Goal: Task Accomplishment & Management: Use online tool/utility

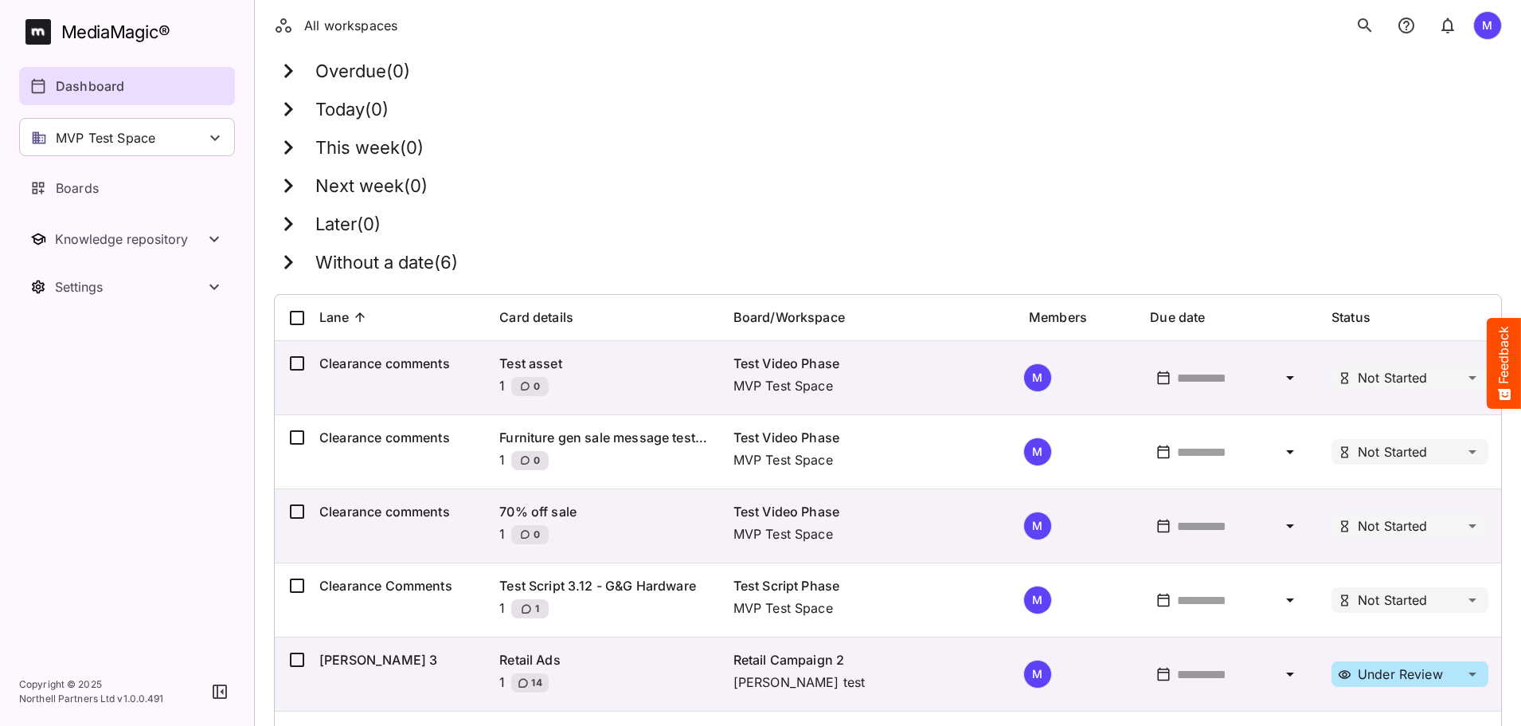
scroll to position [125, 0]
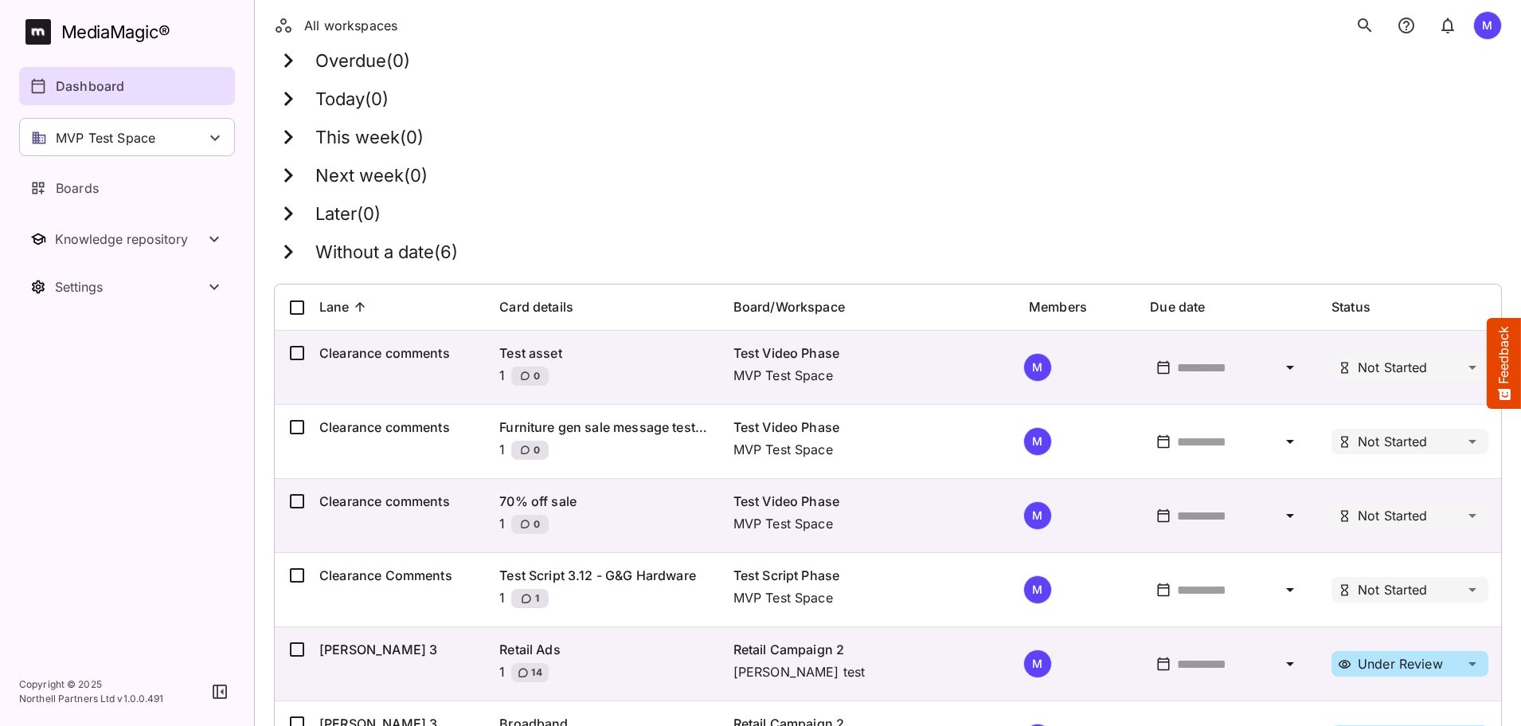
click at [1501, 330] on button "Feedback" at bounding box center [1504, 363] width 34 height 91
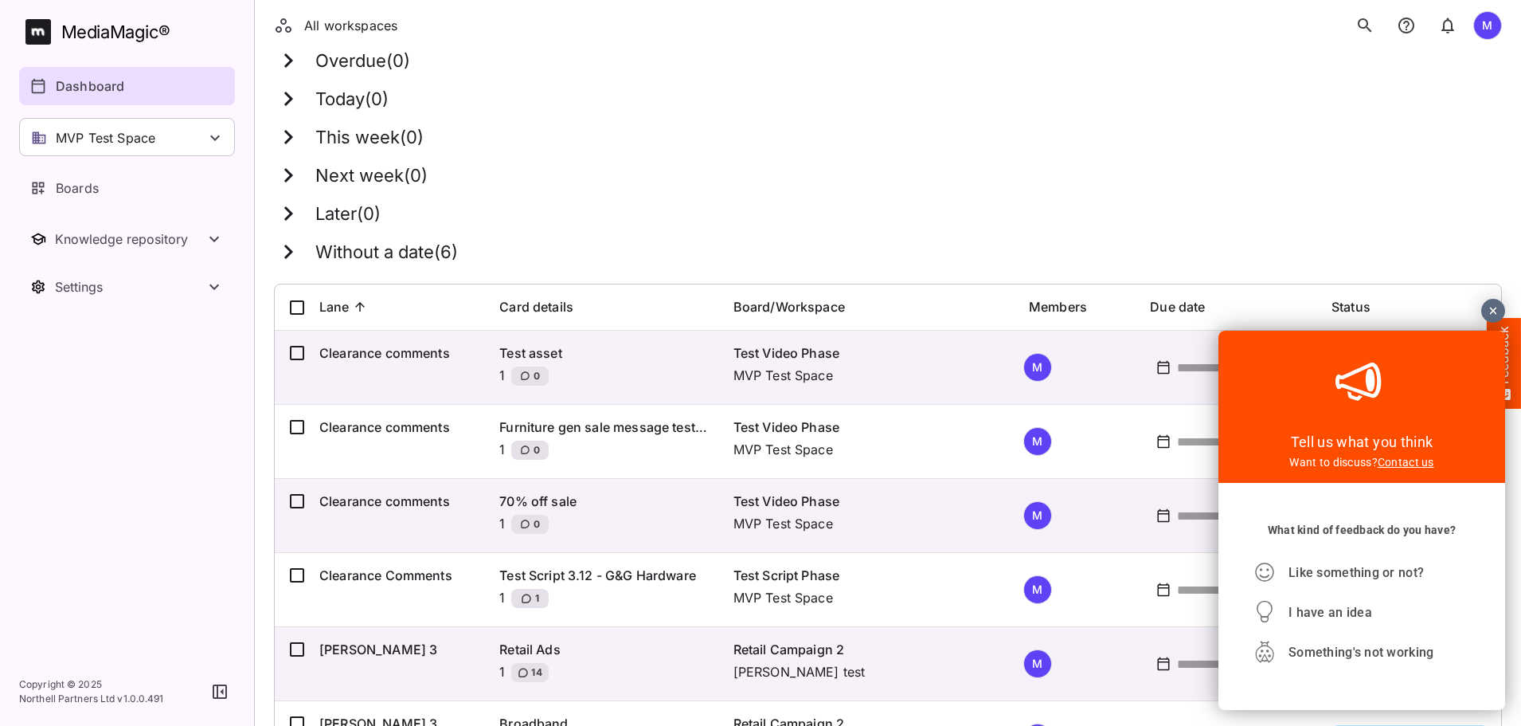
click at [1491, 312] on div at bounding box center [1494, 311] width 24 height 24
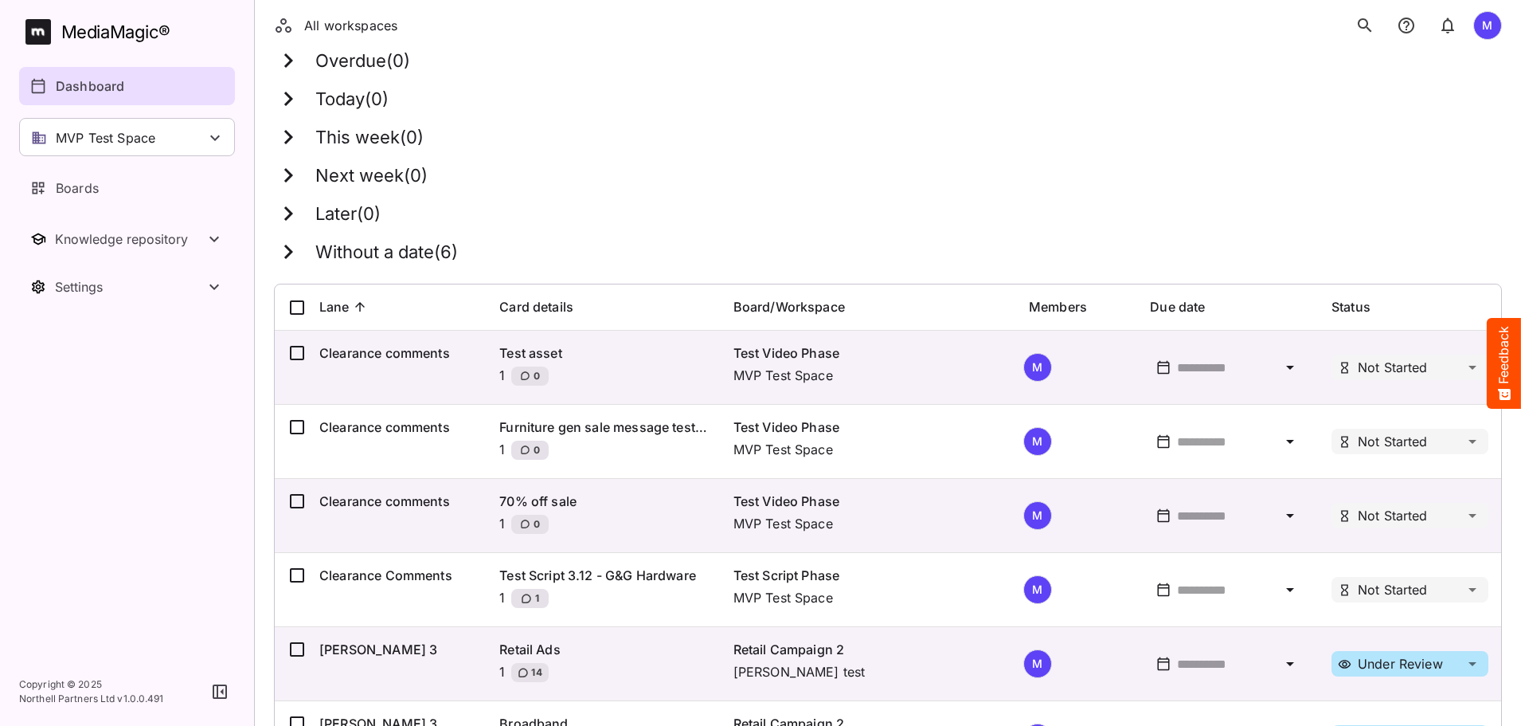
click at [1278, 369] on div at bounding box center [1229, 367] width 104 height 15
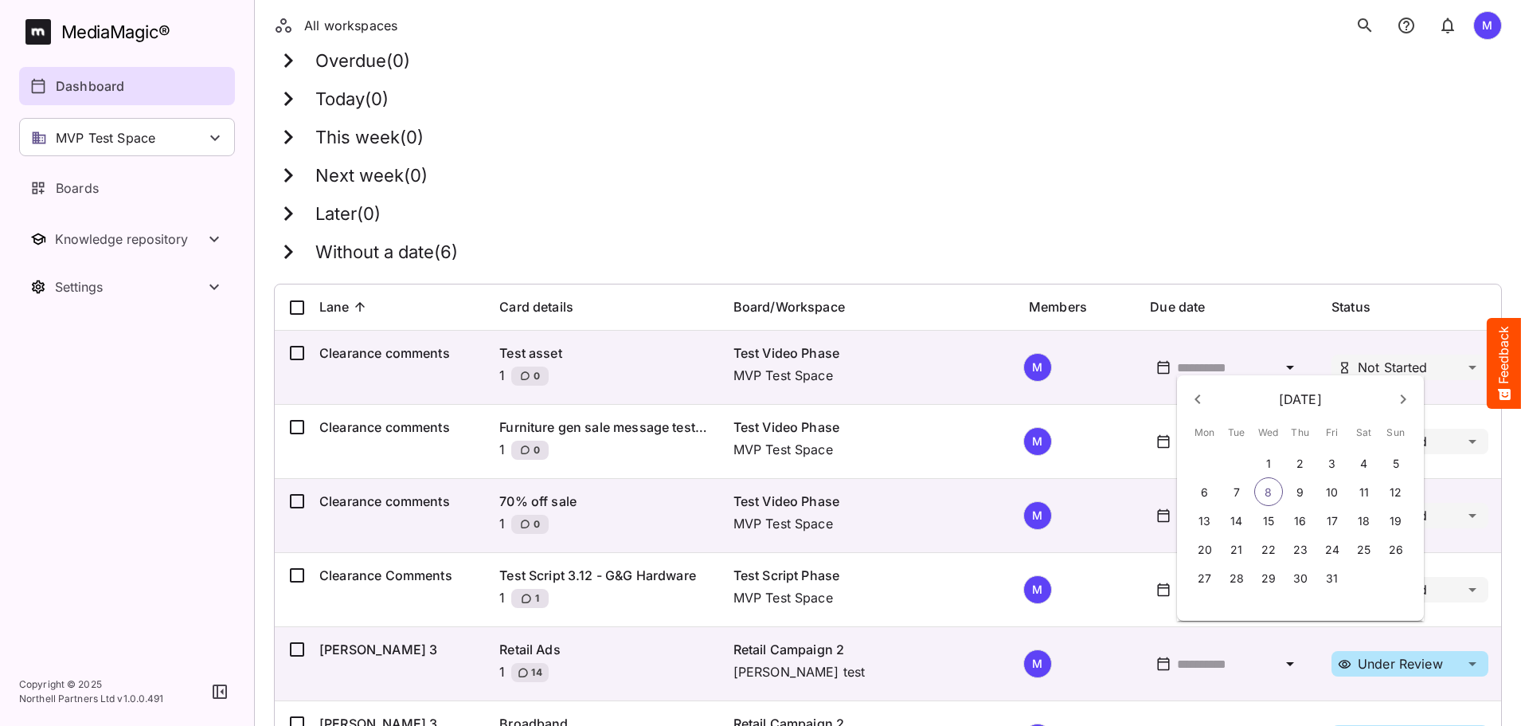
click at [1215, 334] on div at bounding box center [760, 363] width 1521 height 726
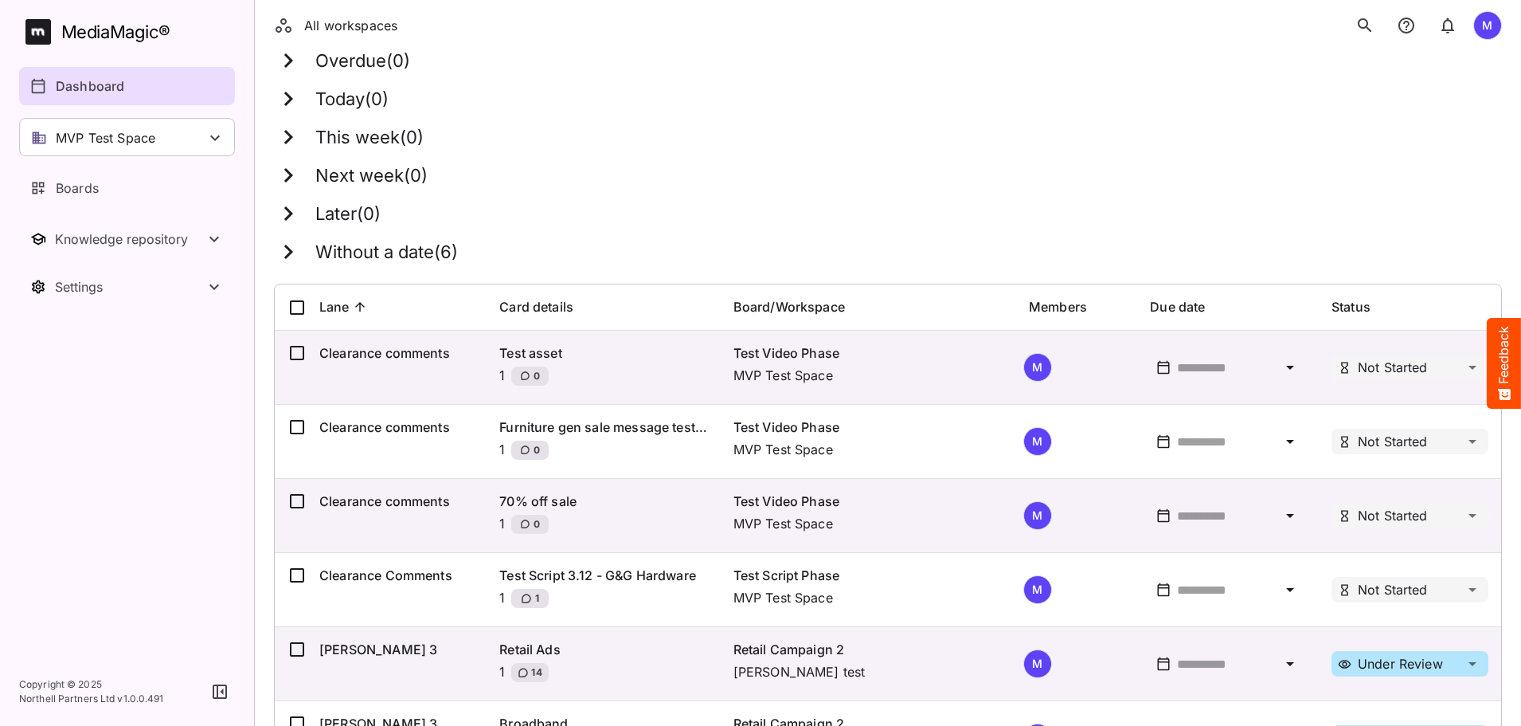
click at [1247, 369] on div at bounding box center [1229, 367] width 104 height 15
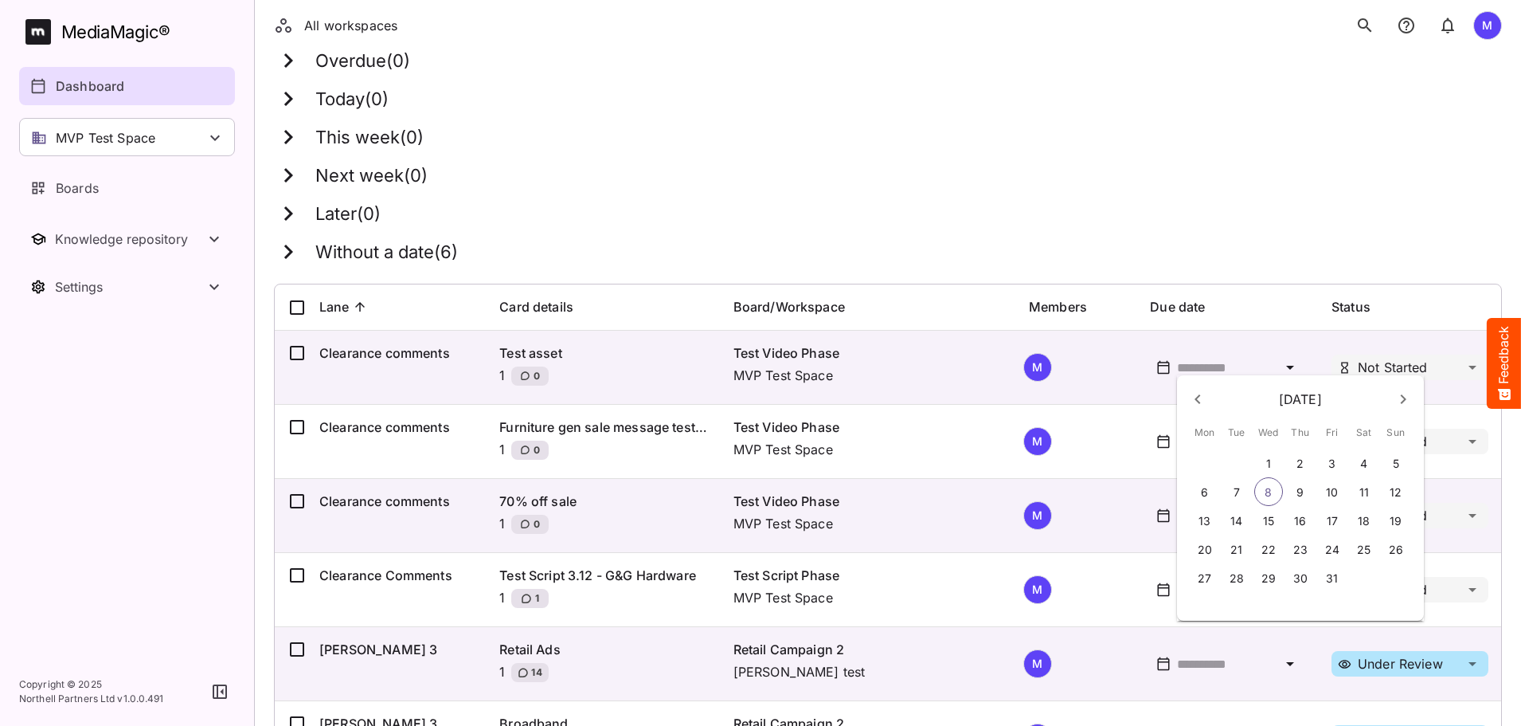
click at [863, 277] on div at bounding box center [760, 363] width 1521 height 726
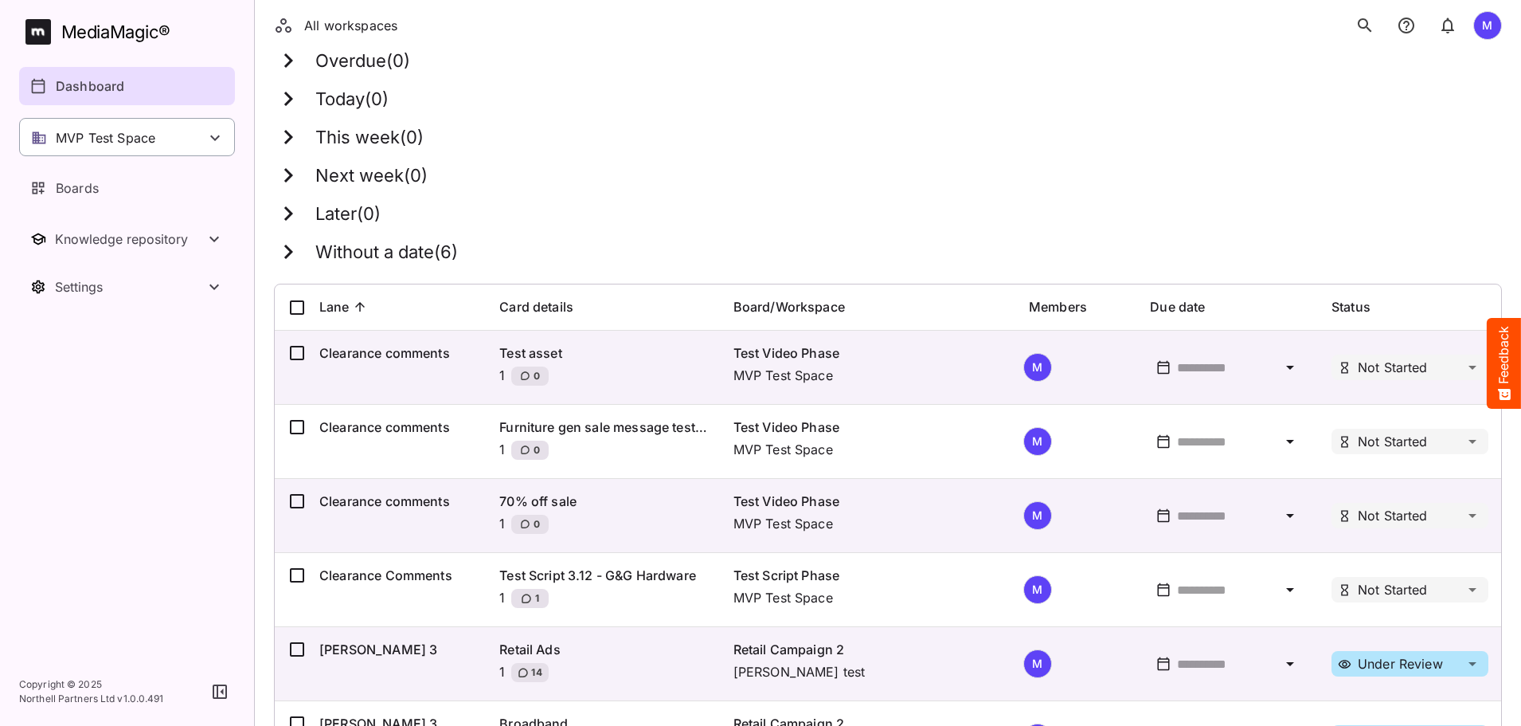
click at [199, 151] on div "MVP Test Space" at bounding box center [127, 137] width 216 height 38
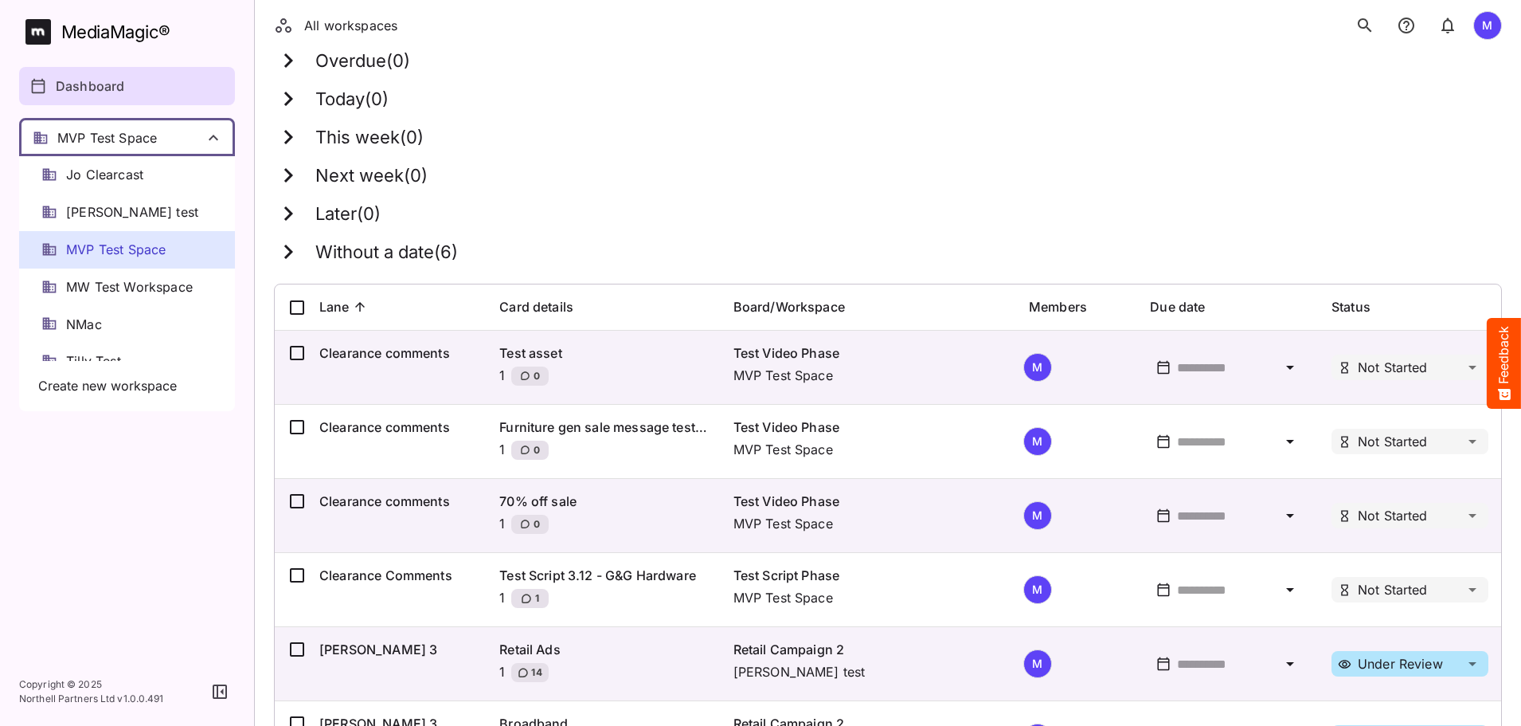
click at [199, 151] on div at bounding box center [760, 363] width 1521 height 726
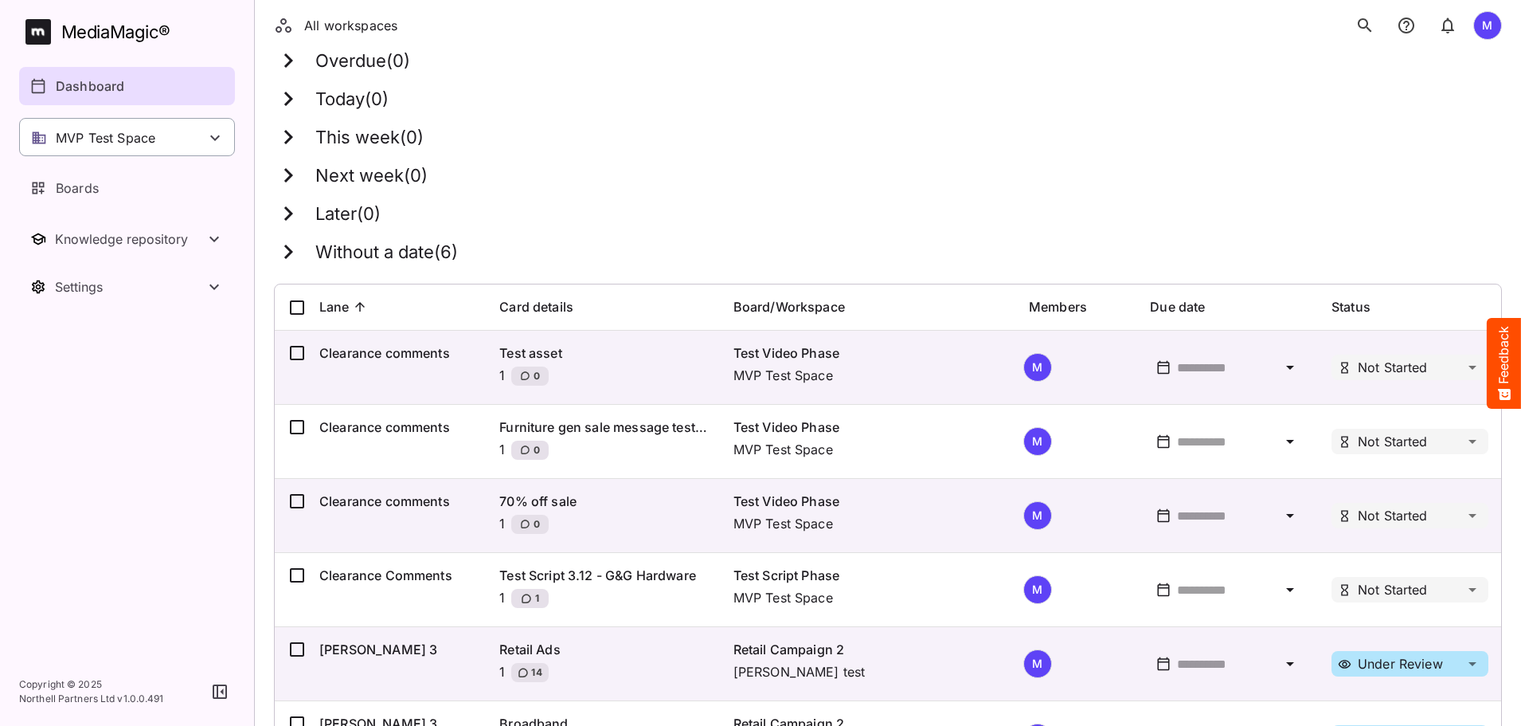
click at [199, 151] on div "MVP Test Space" at bounding box center [127, 137] width 216 height 38
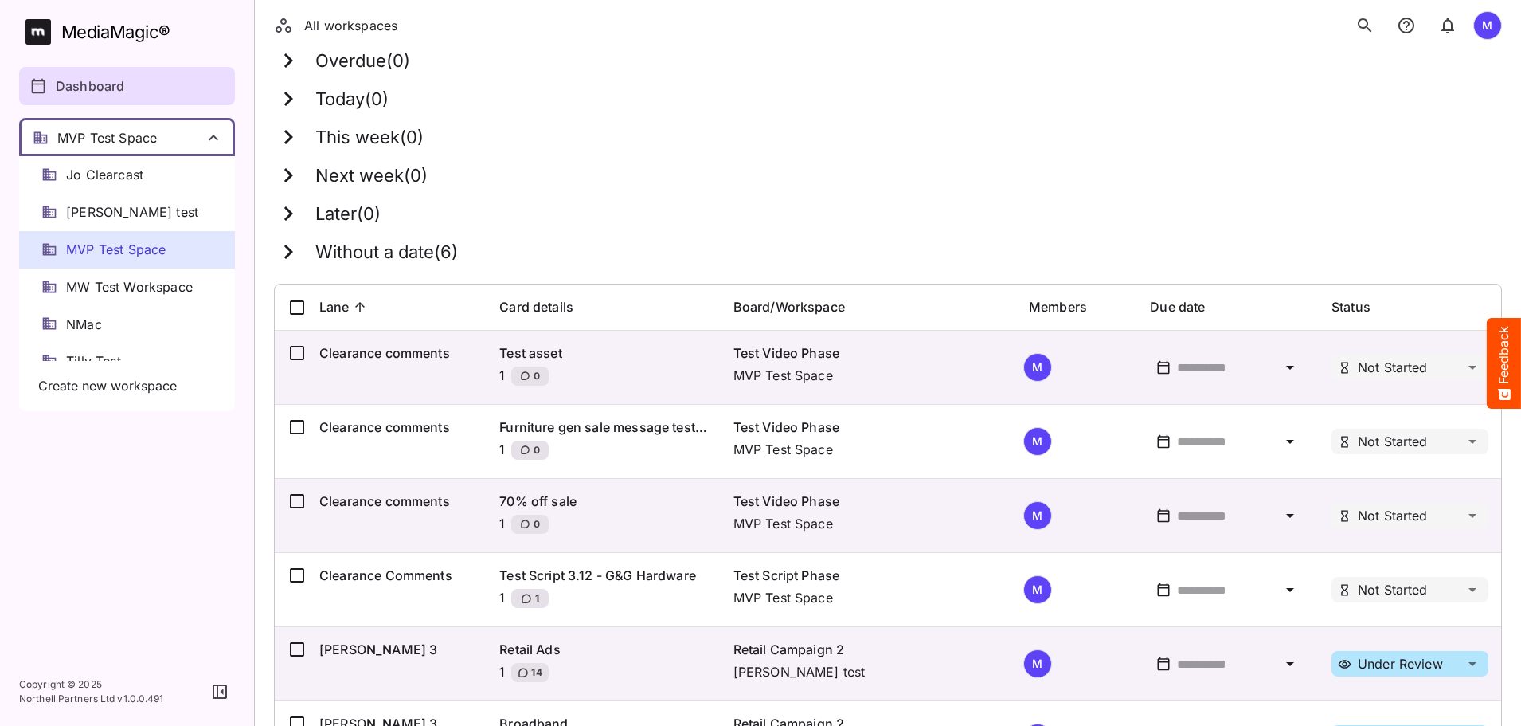
click at [128, 261] on div "MVP Test Space" at bounding box center [127, 249] width 216 height 37
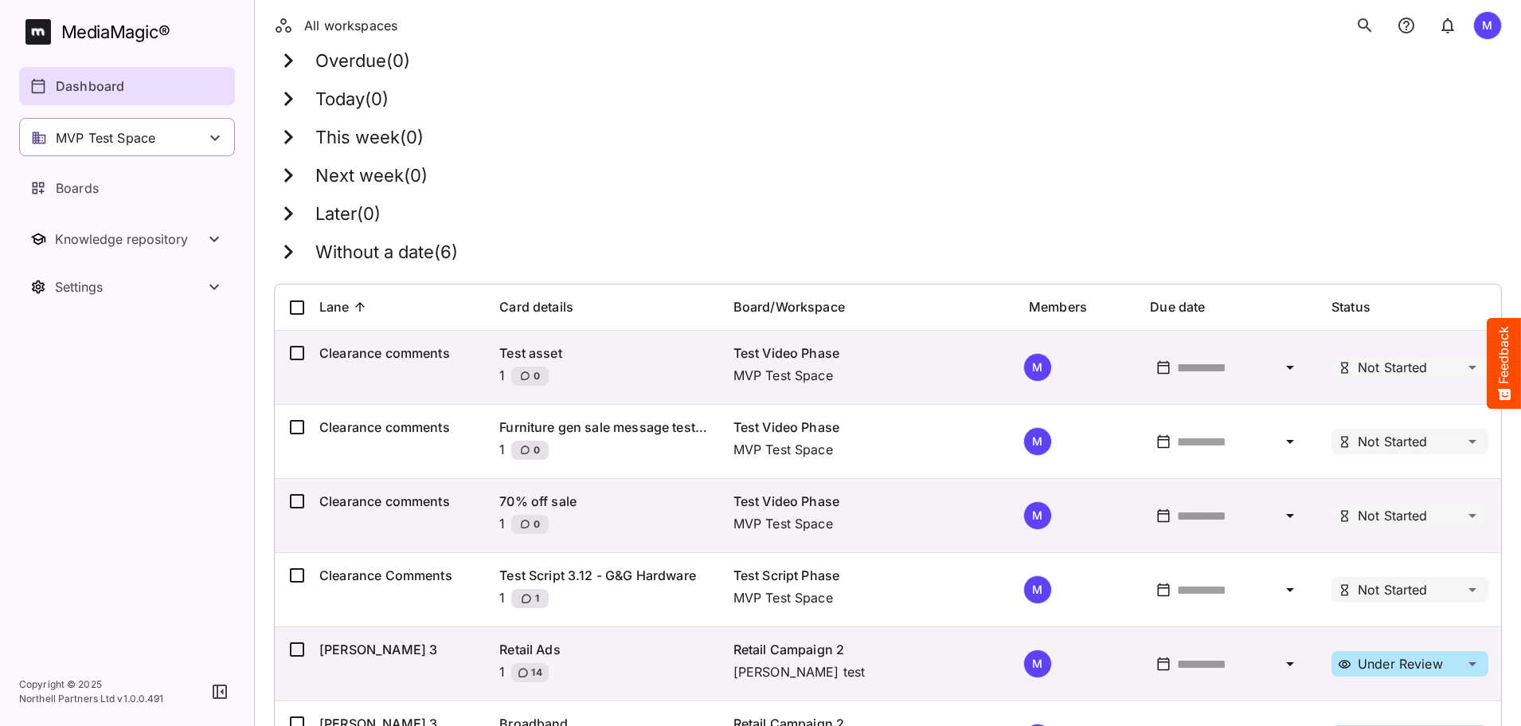
click at [119, 137] on p "MVP Test Space" at bounding box center [106, 137] width 100 height 19
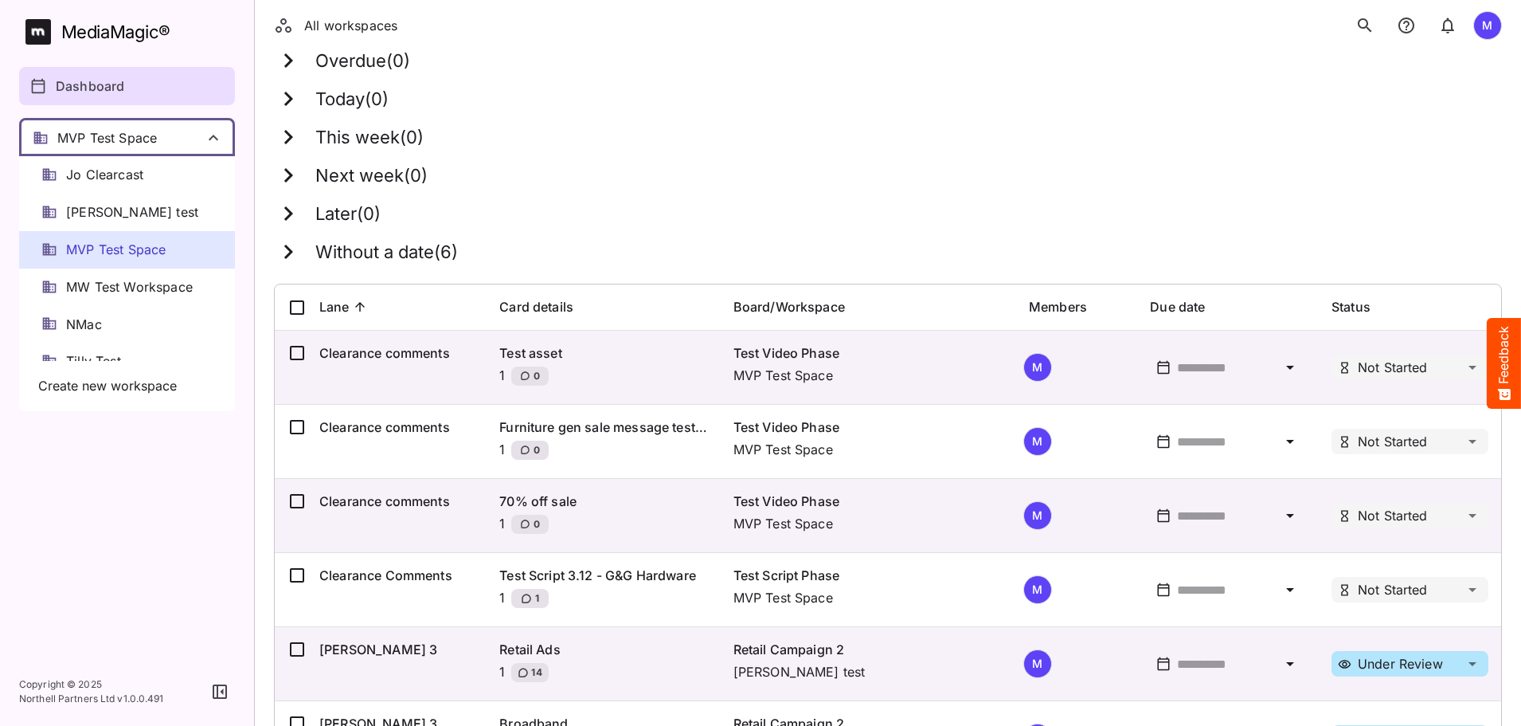
click at [119, 137] on div at bounding box center [760, 363] width 1521 height 726
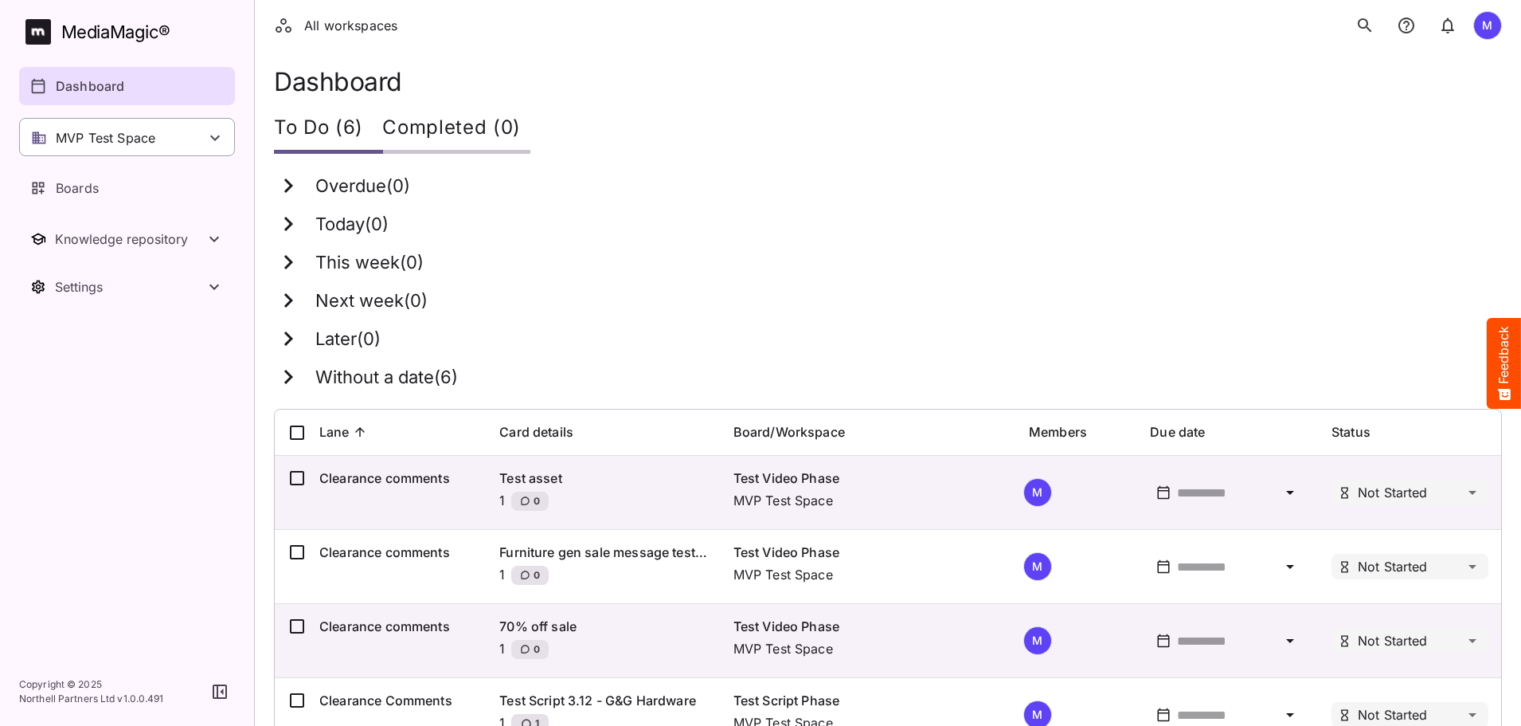
click at [184, 140] on div "MVP Test Space" at bounding box center [127, 137] width 216 height 38
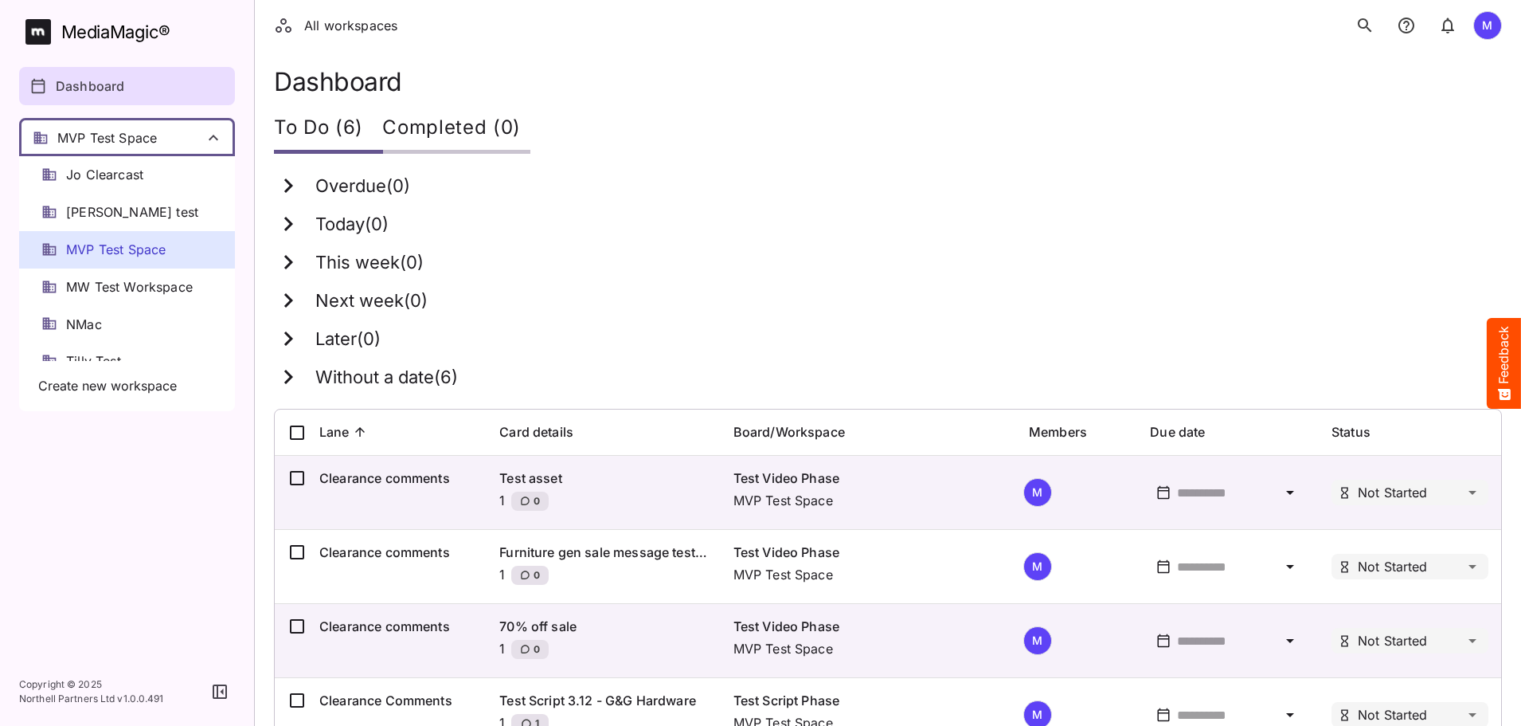
click at [129, 242] on span "MVP Test Space" at bounding box center [116, 250] width 100 height 18
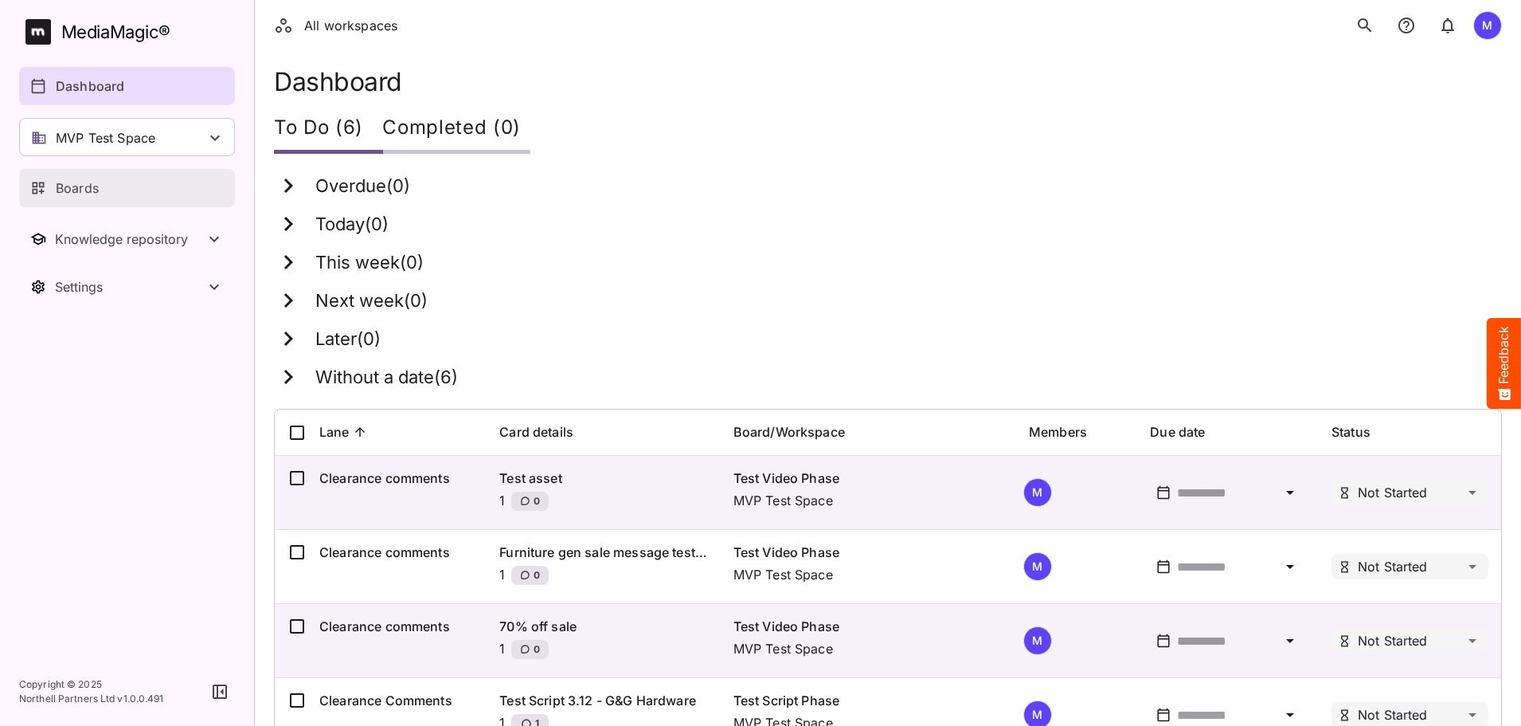
click at [133, 198] on link "Boards" at bounding box center [127, 188] width 216 height 38
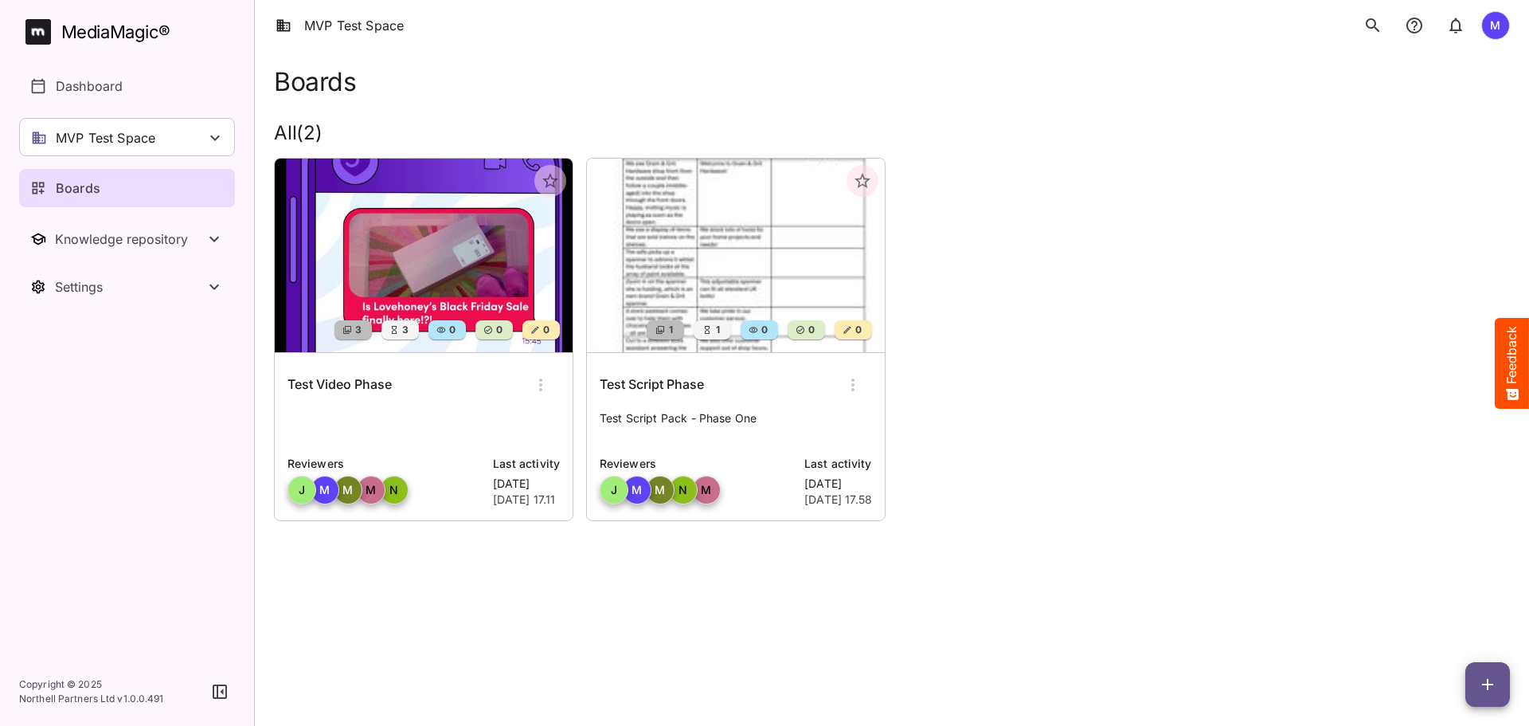
click at [678, 380] on h6 "Test Script Phase" at bounding box center [652, 384] width 104 height 21
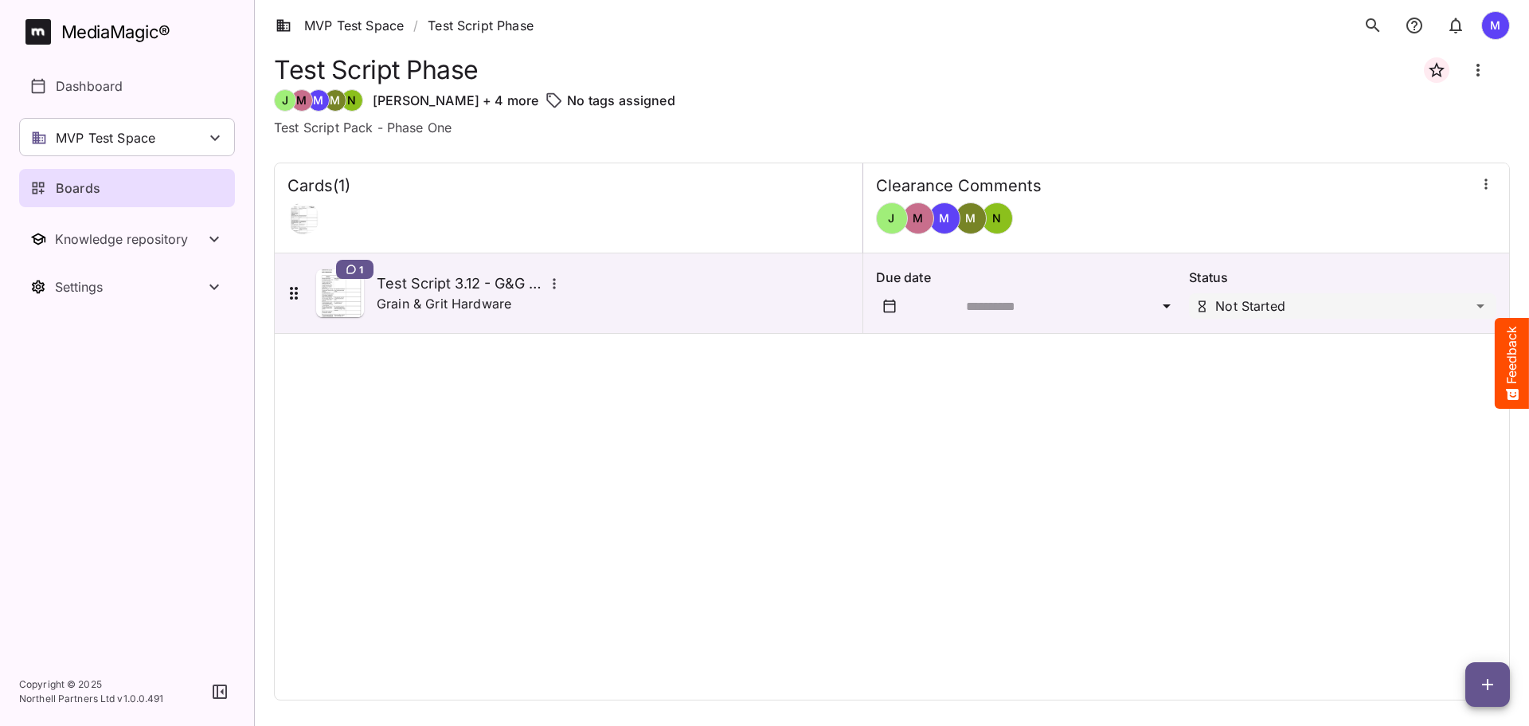
click at [1496, 701] on button "button" at bounding box center [1488, 684] width 45 height 45
click at [1427, 578] on p "Add new card" at bounding box center [1448, 582] width 86 height 19
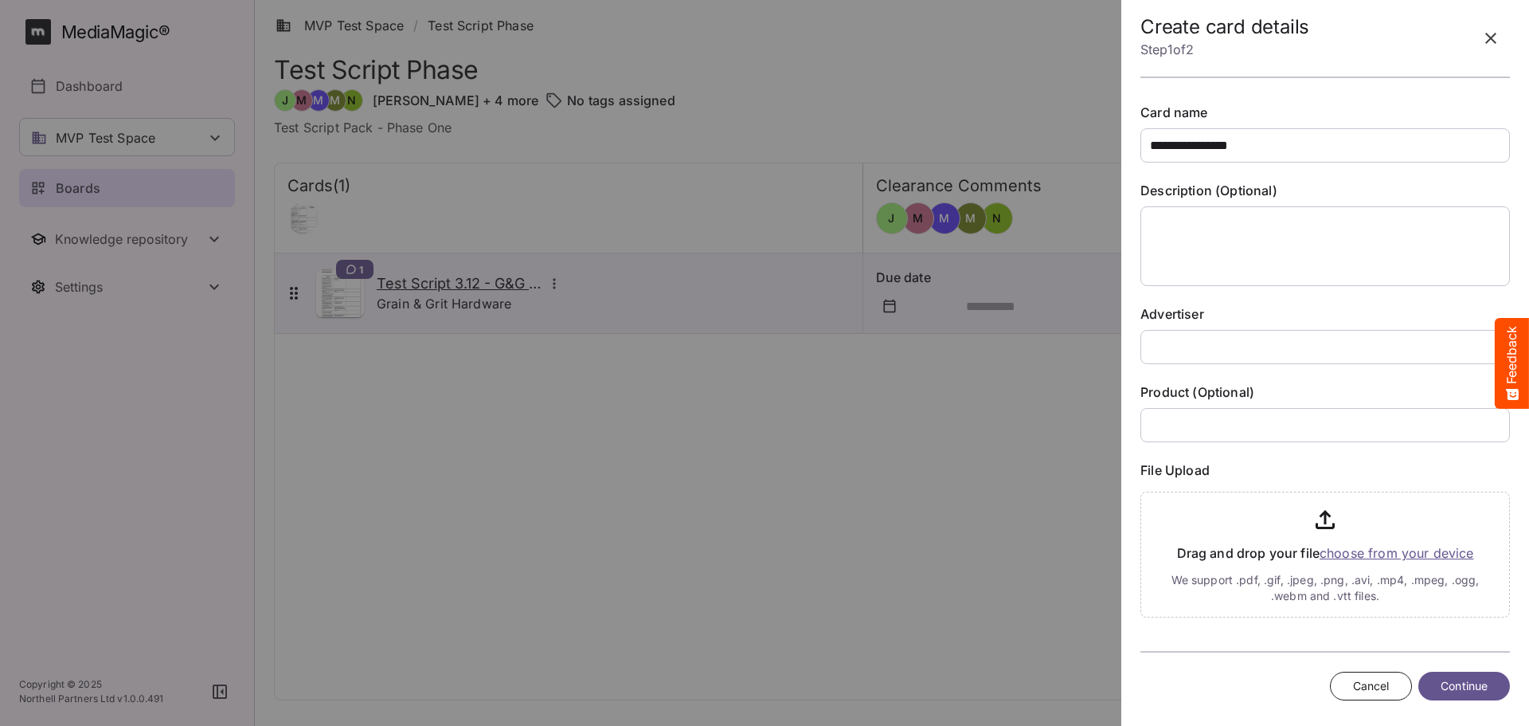
type input "**********"
click at [1185, 357] on input "text" at bounding box center [1326, 347] width 370 height 34
type input "**********"
click at [1258, 444] on div "**********" at bounding box center [1326, 574] width 370 height 940
click at [1349, 555] on input "file" at bounding box center [1326, 551] width 370 height 132
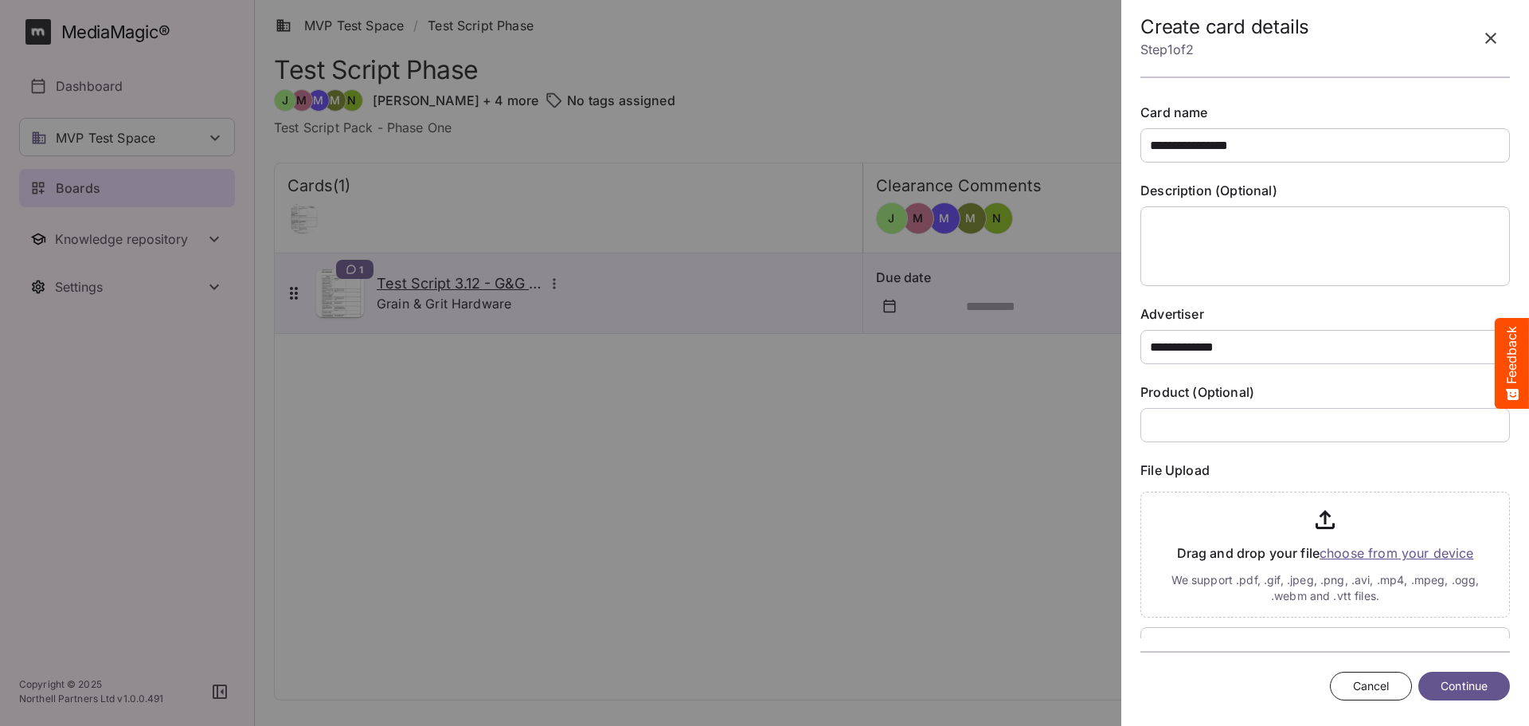
click at [1452, 695] on button "Continue" at bounding box center [1465, 685] width 92 height 29
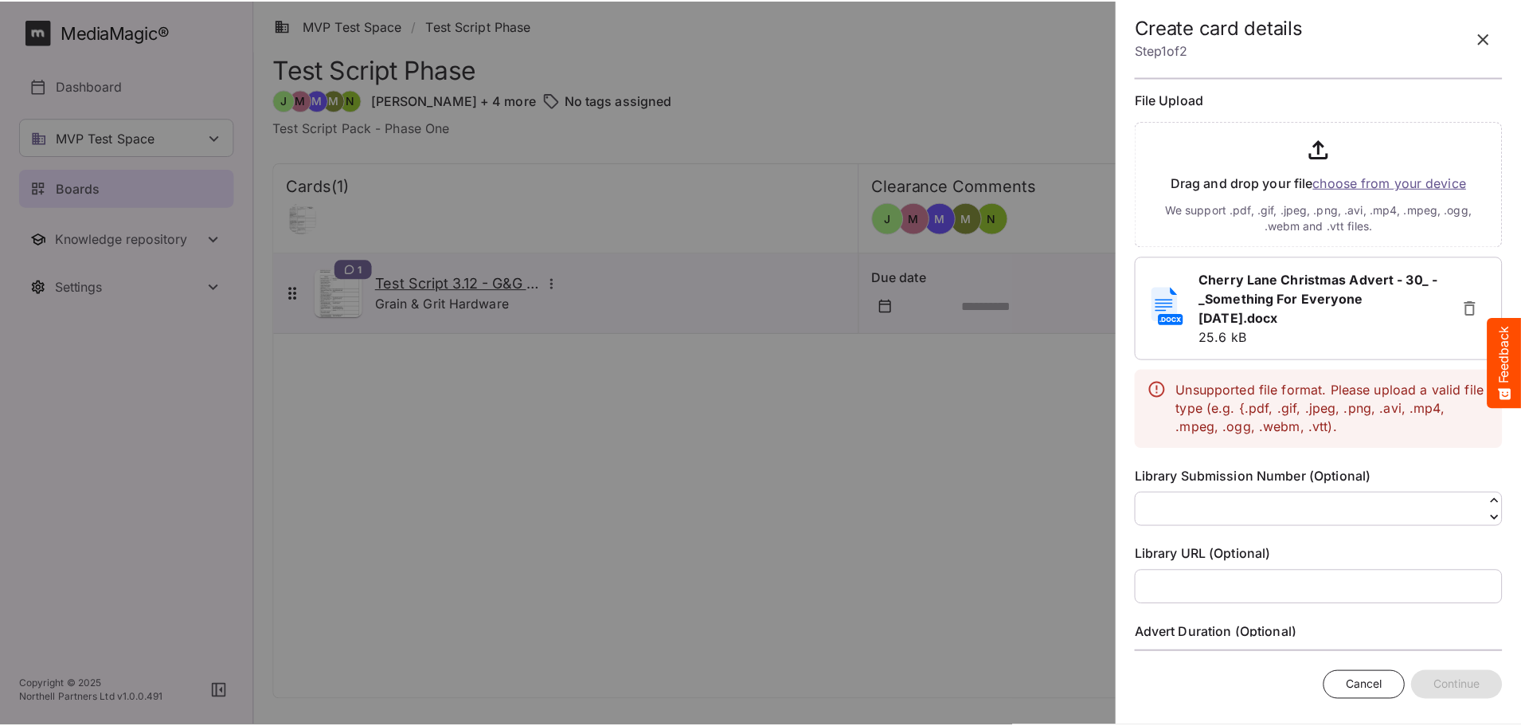
scroll to position [372, 0]
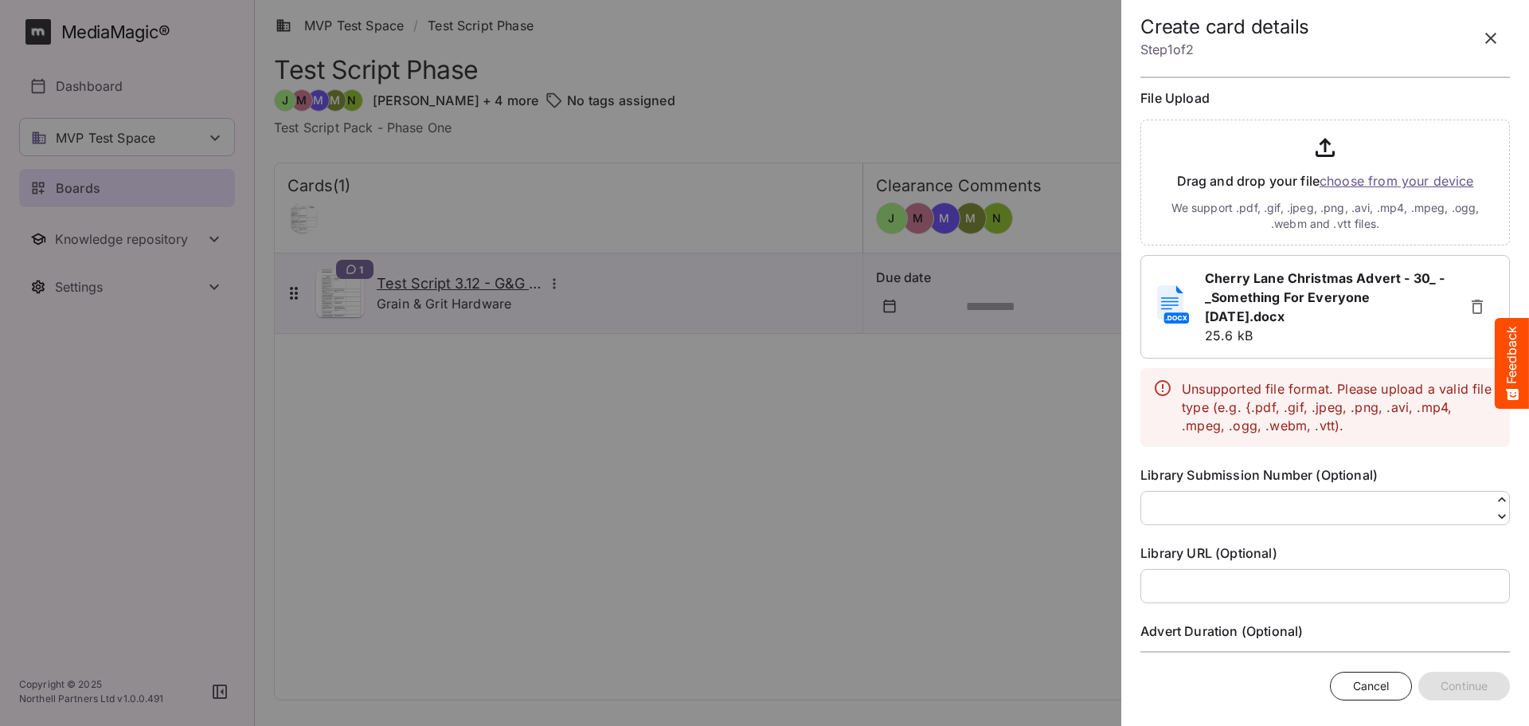
click at [1472, 304] on icon "button" at bounding box center [1477, 306] width 11 height 14
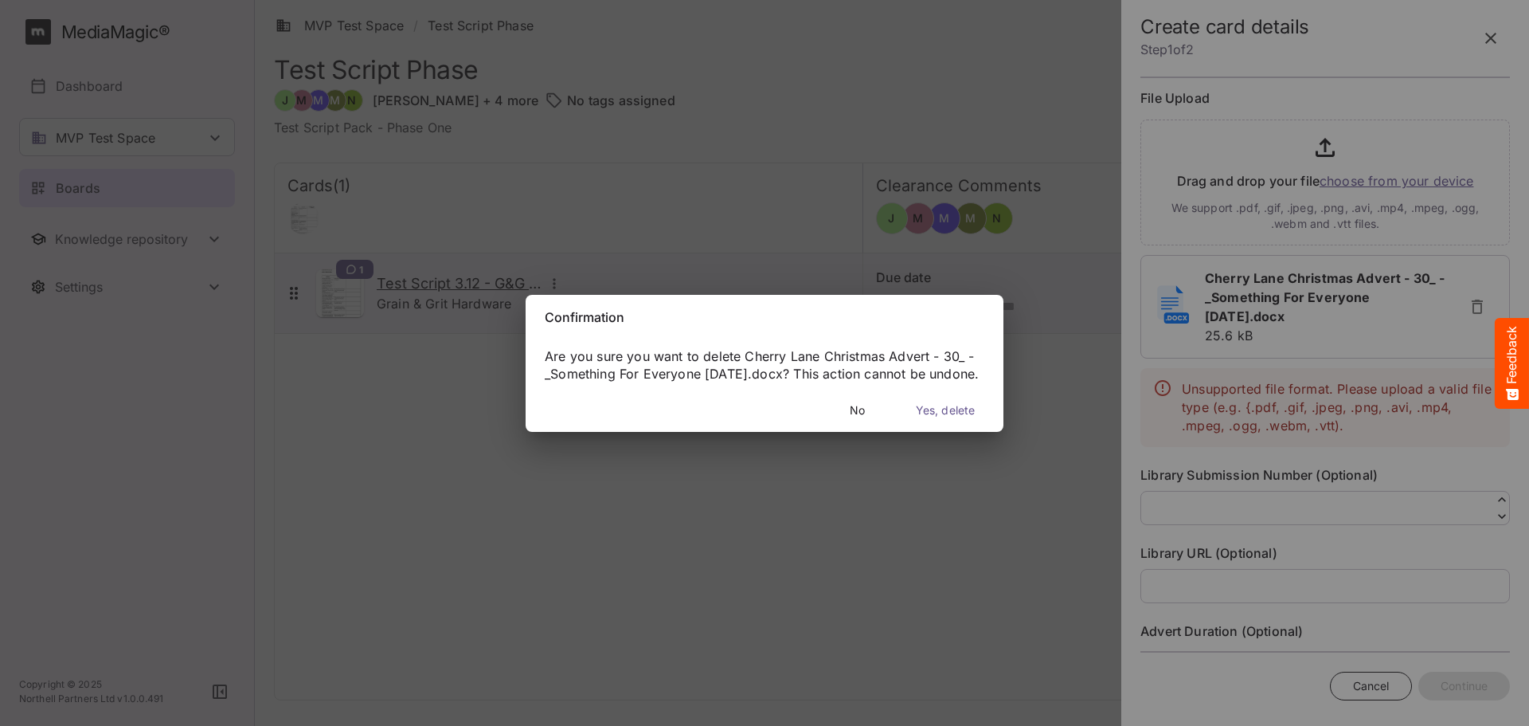
click at [937, 418] on span "Yes, delete" at bounding box center [945, 411] width 59 height 20
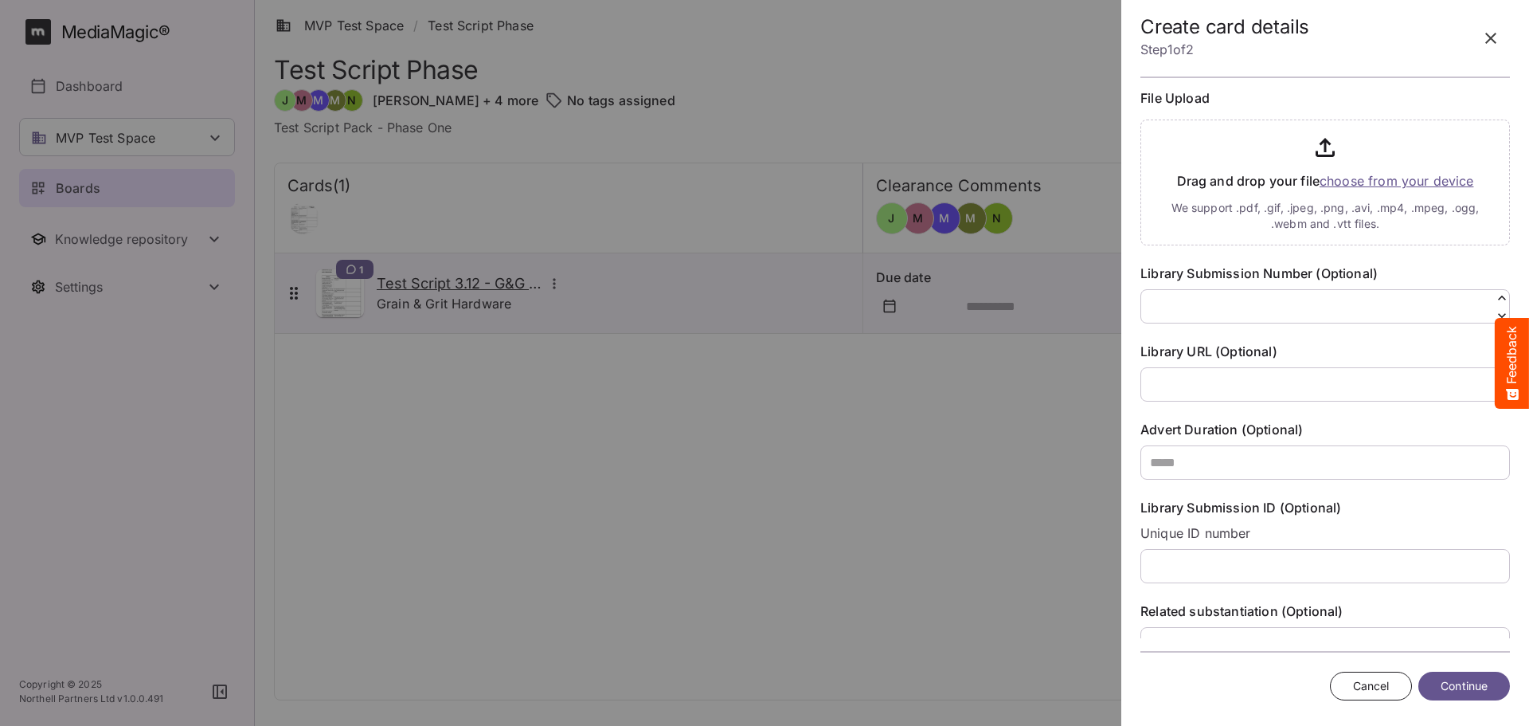
click at [1407, 174] on input "file" at bounding box center [1326, 179] width 370 height 132
click at [748, 431] on div at bounding box center [764, 363] width 1529 height 726
click at [111, 197] on div at bounding box center [764, 363] width 1529 height 726
click at [123, 82] on div at bounding box center [764, 363] width 1529 height 726
click at [1486, 46] on icon "button" at bounding box center [1491, 38] width 19 height 19
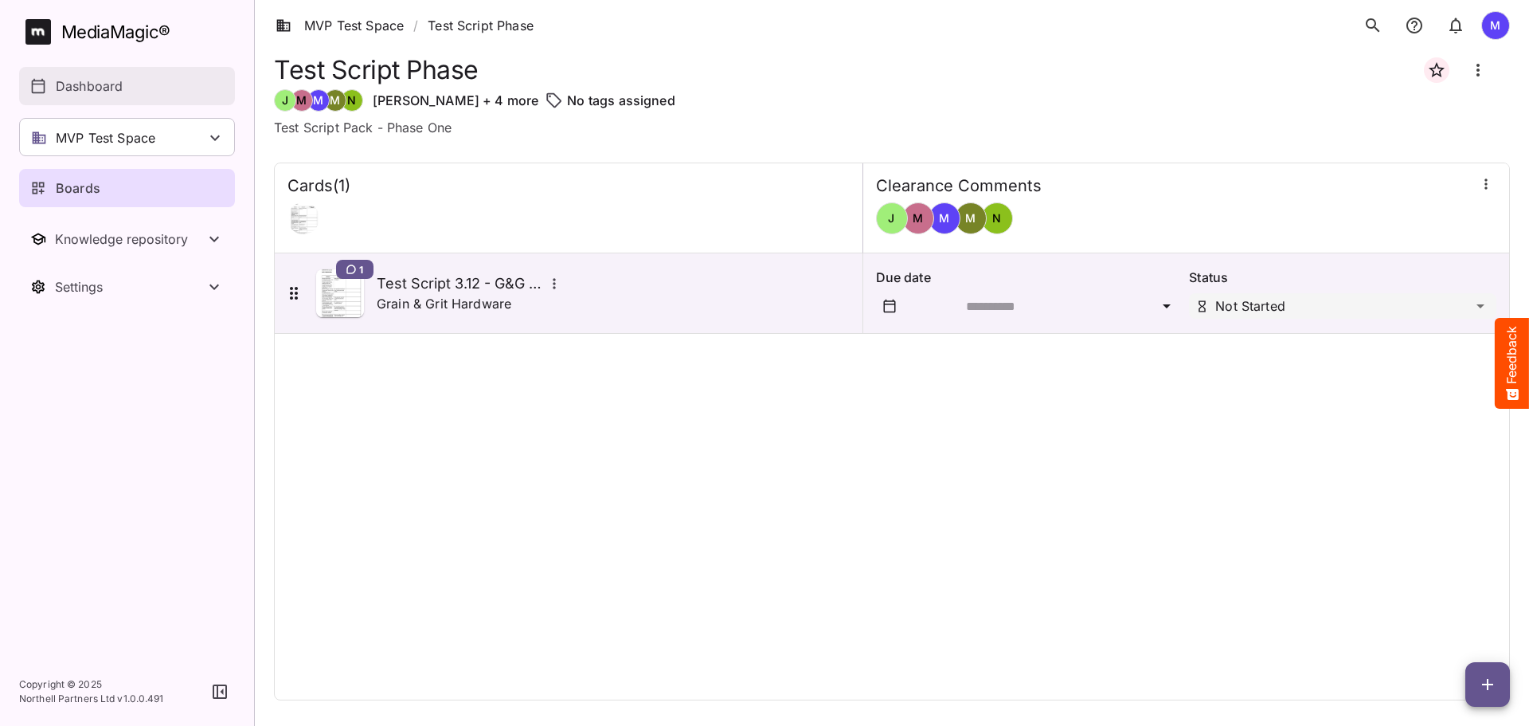
click at [110, 90] on p "Dashboard" at bounding box center [89, 85] width 67 height 19
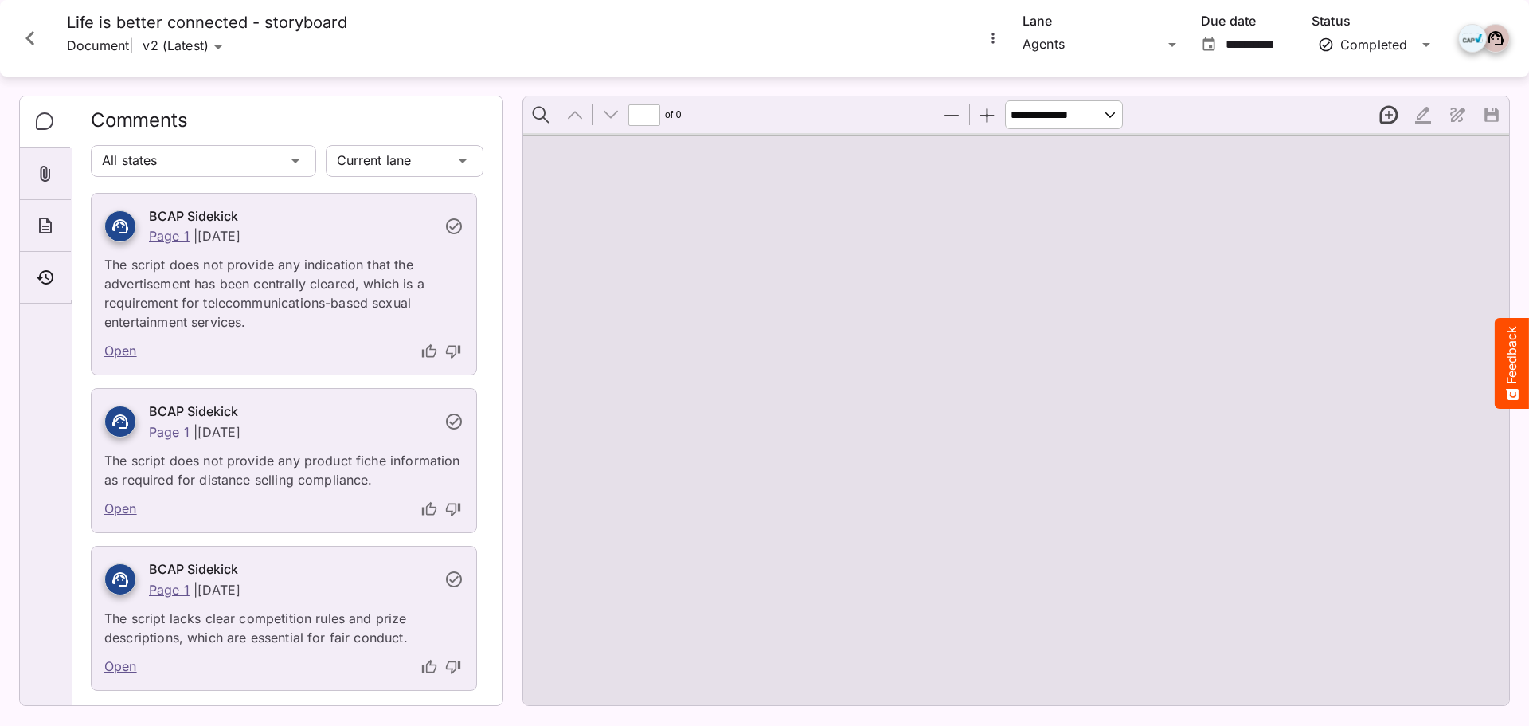
type input "*"
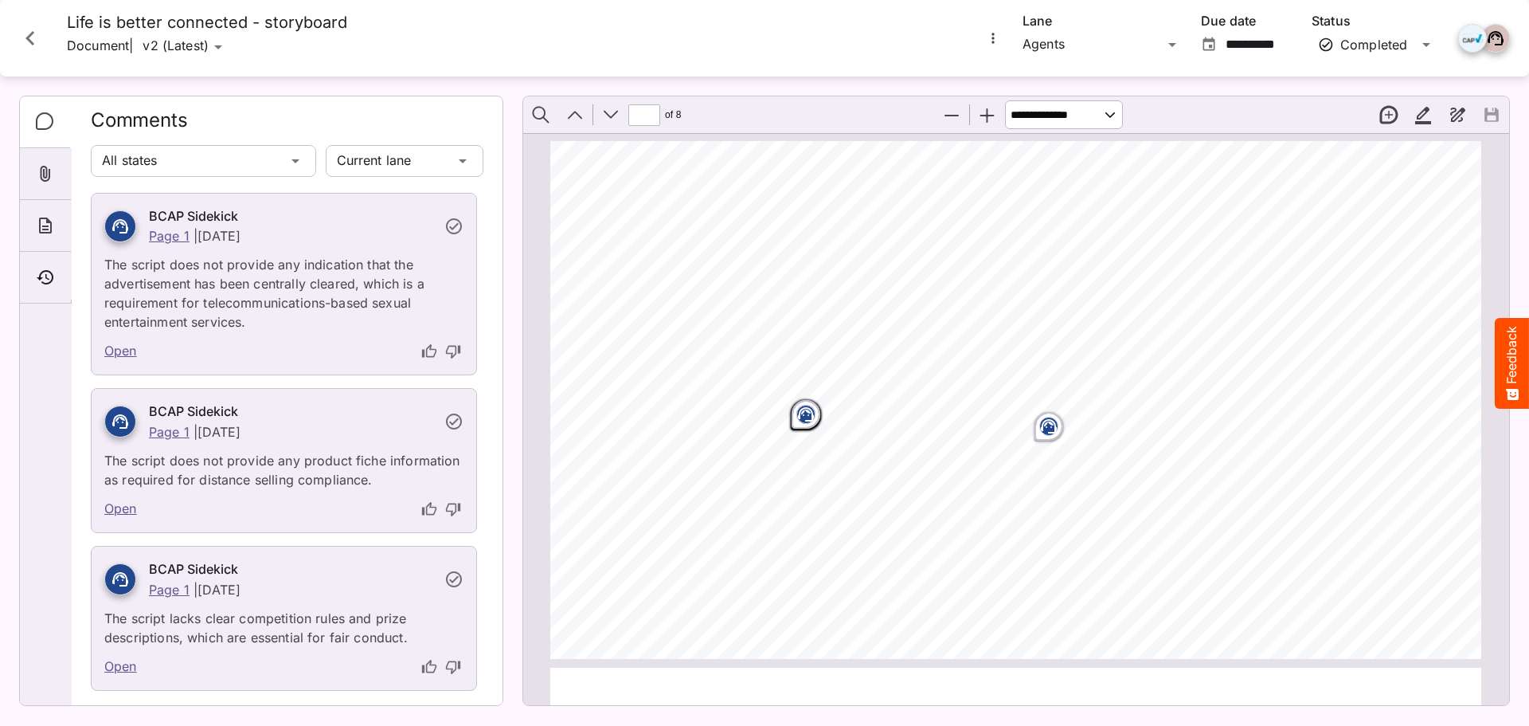
scroll to position [2640, 0]
click at [29, 25] on icon "Close card" at bounding box center [30, 38] width 29 height 29
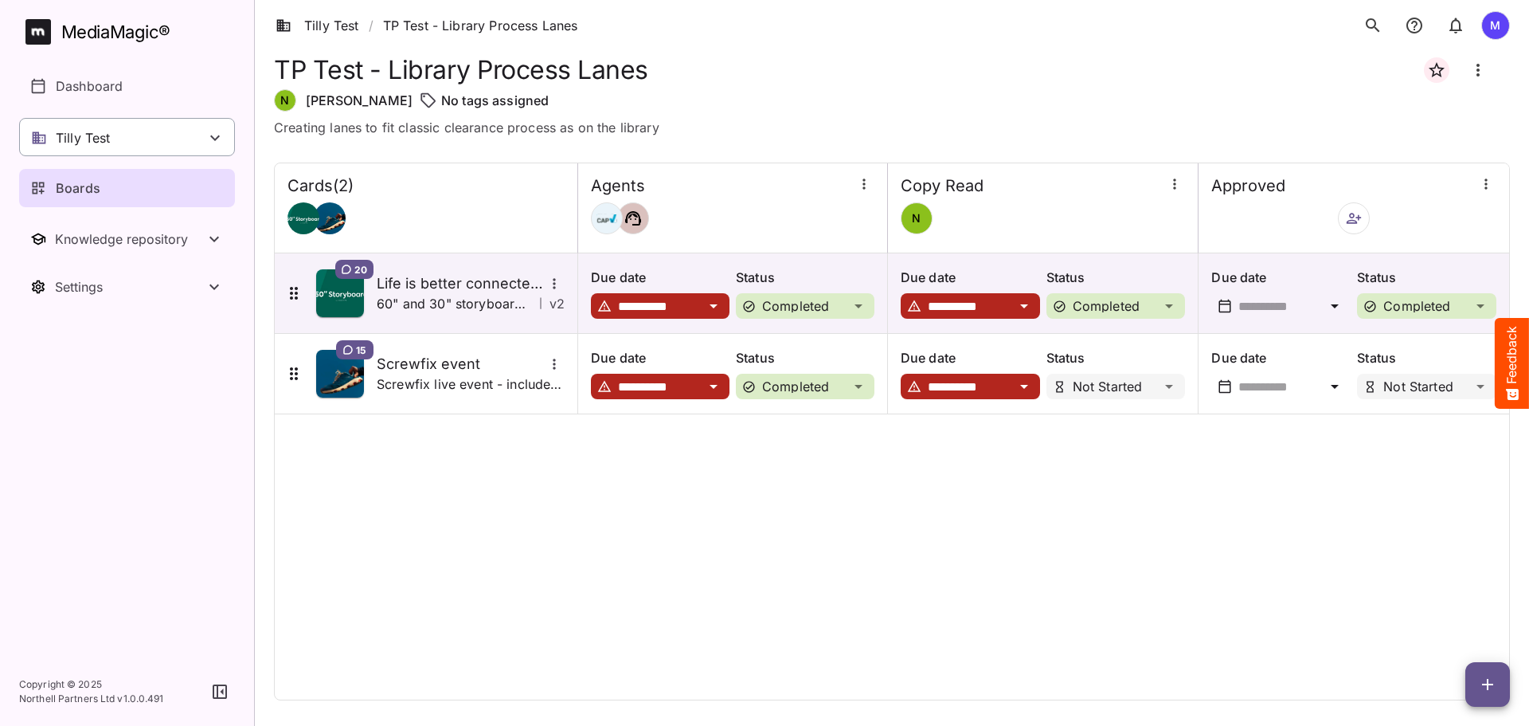
click at [135, 147] on div "Tilly Test" at bounding box center [127, 137] width 216 height 38
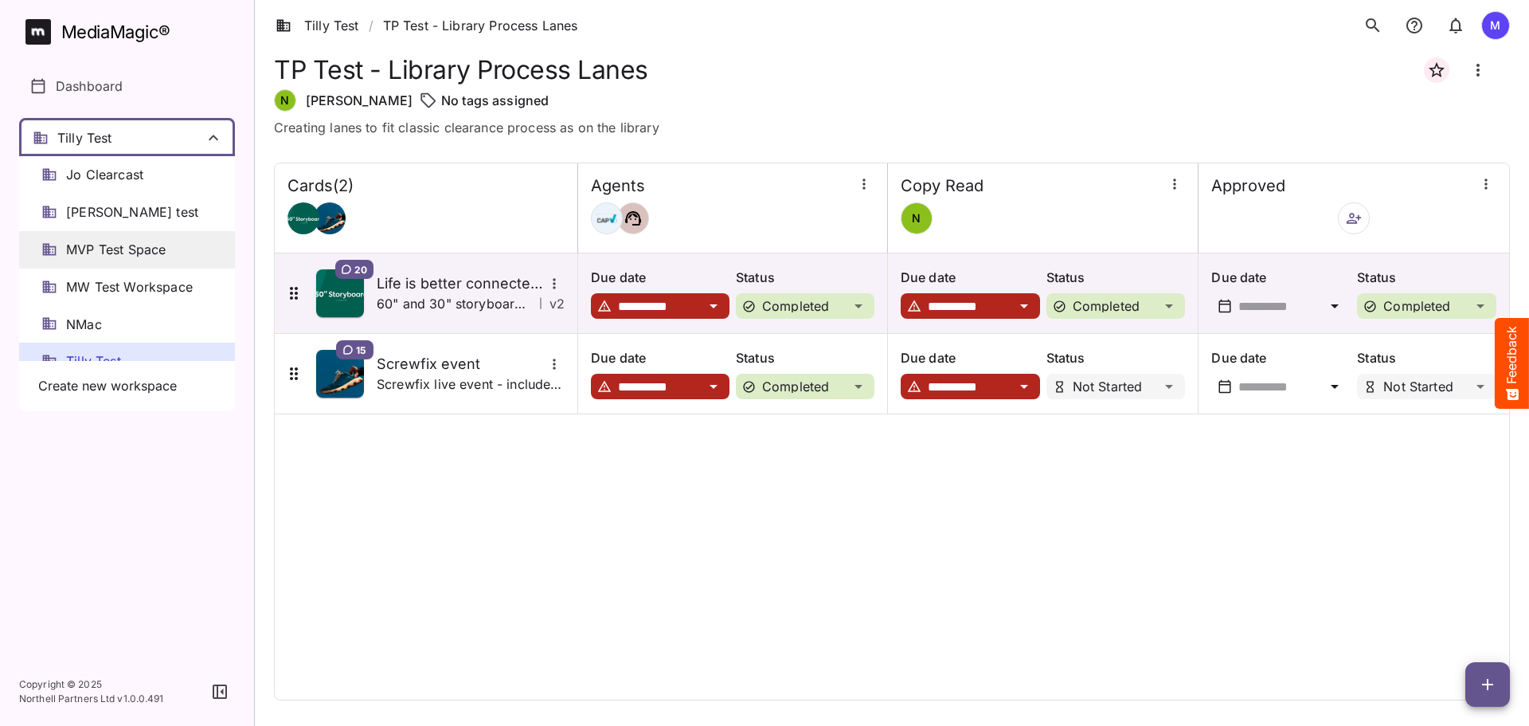
click at [141, 237] on div "MVP Test Space" at bounding box center [127, 249] width 216 height 37
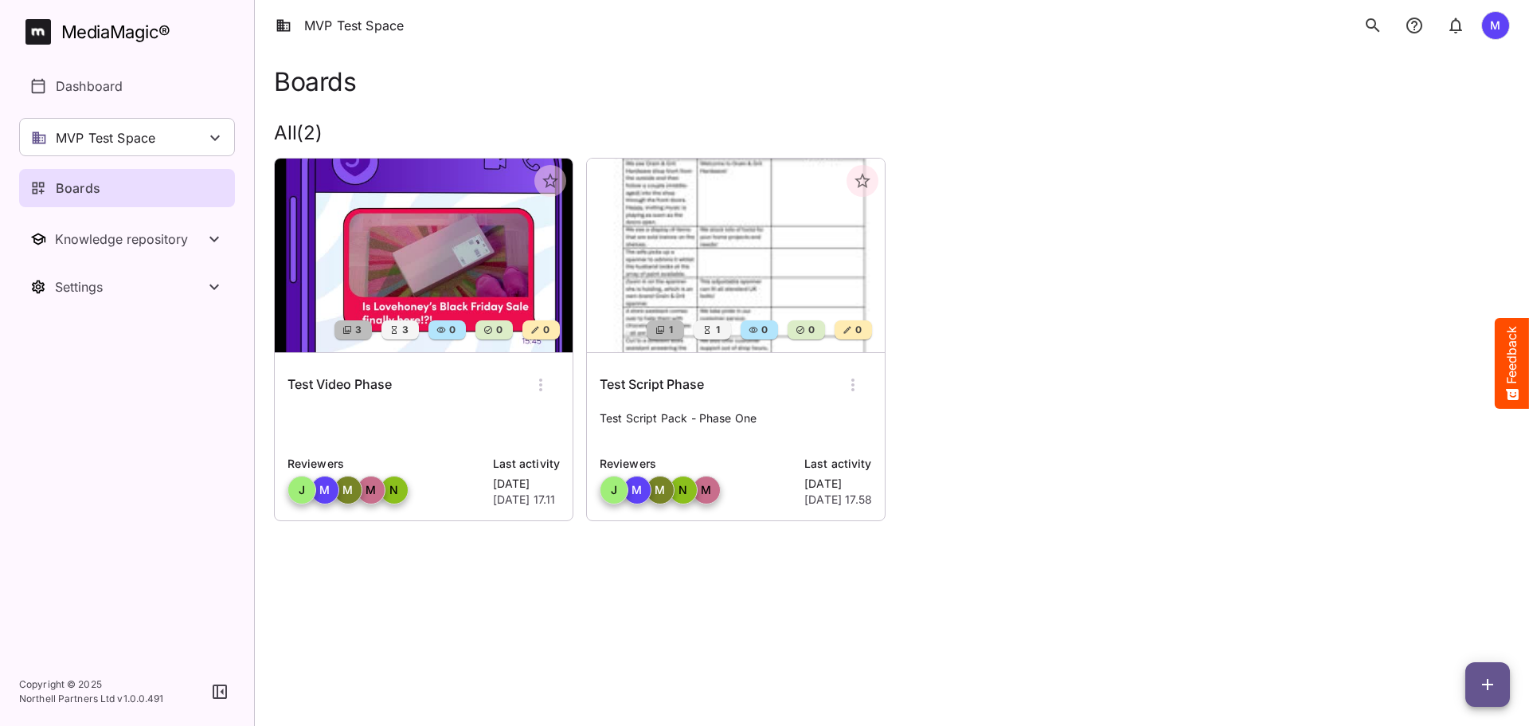
click at [697, 406] on div "Test Script Phase Test Script Pack - Phase One Reviewers J M M N M Last activit…" at bounding box center [736, 436] width 298 height 167
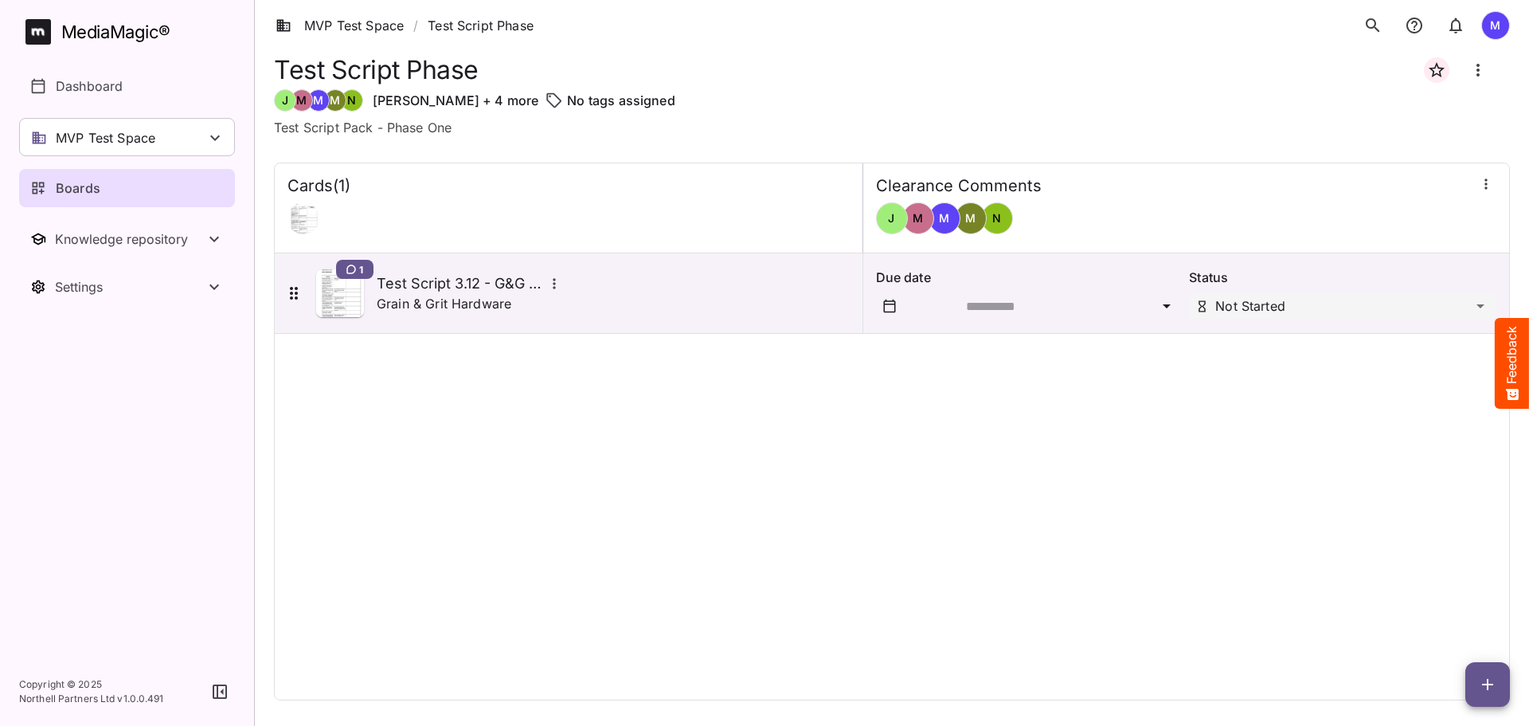
click at [1498, 696] on button "button" at bounding box center [1488, 684] width 45 height 45
click at [1470, 574] on p "Add new card" at bounding box center [1448, 582] width 86 height 19
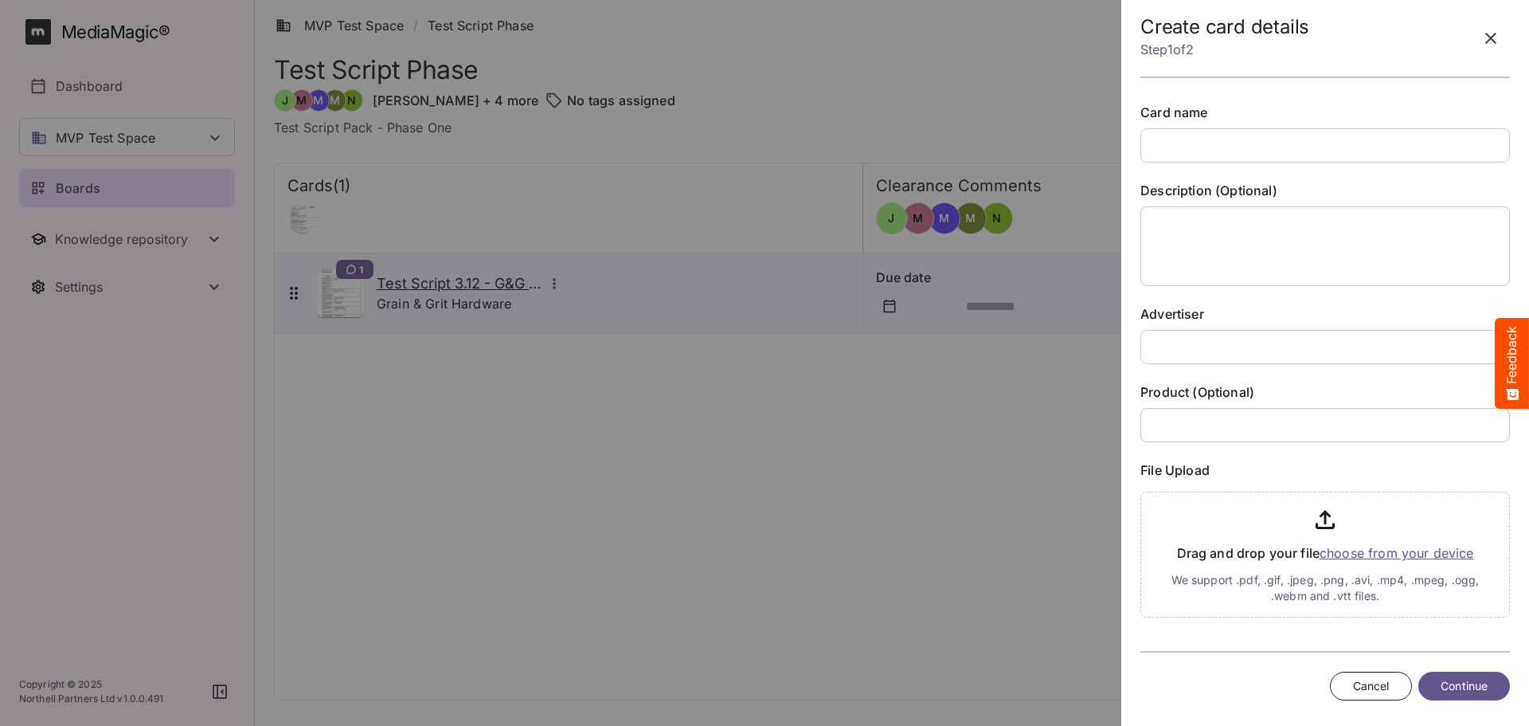
click at [1368, 699] on button "Cancel" at bounding box center [1371, 685] width 83 height 29
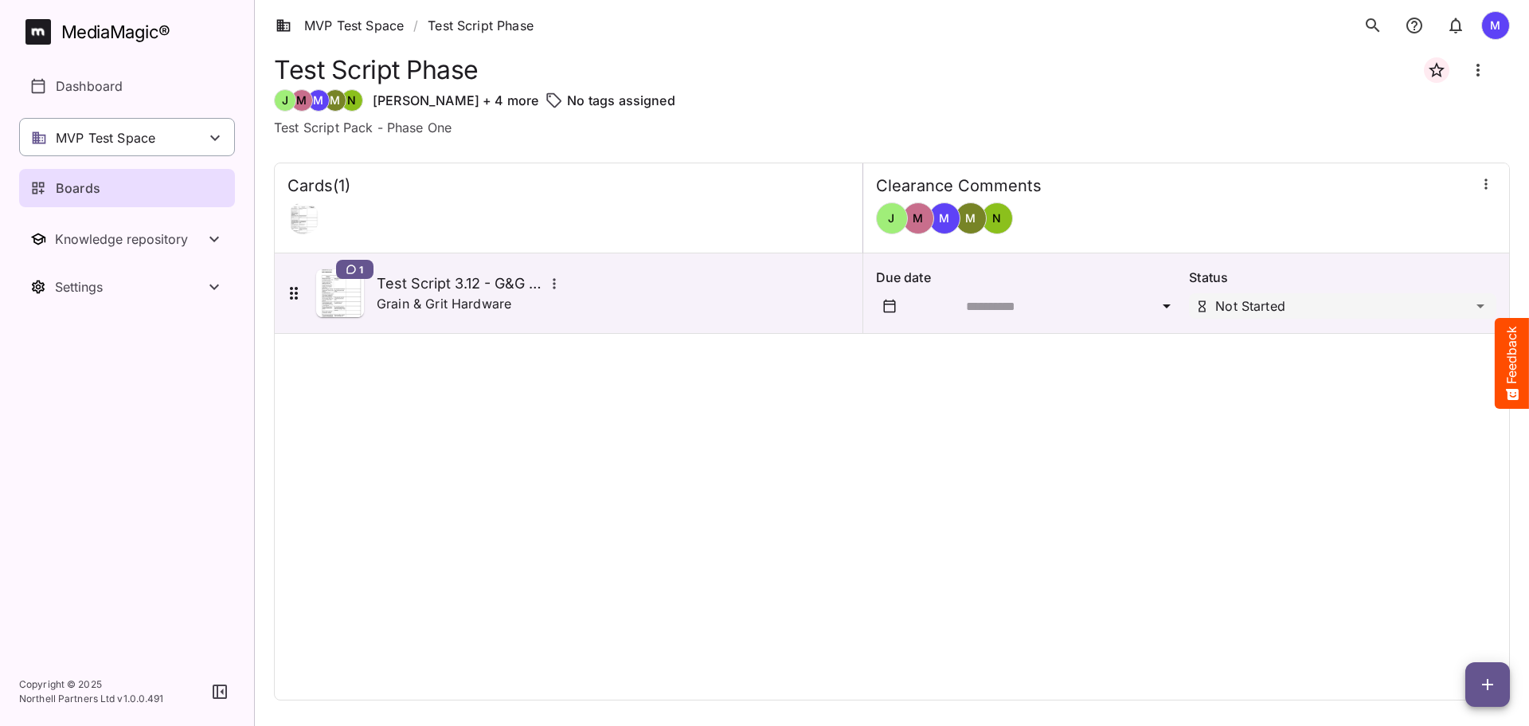
click at [162, 135] on div "MVP Test Space" at bounding box center [127, 137] width 216 height 38
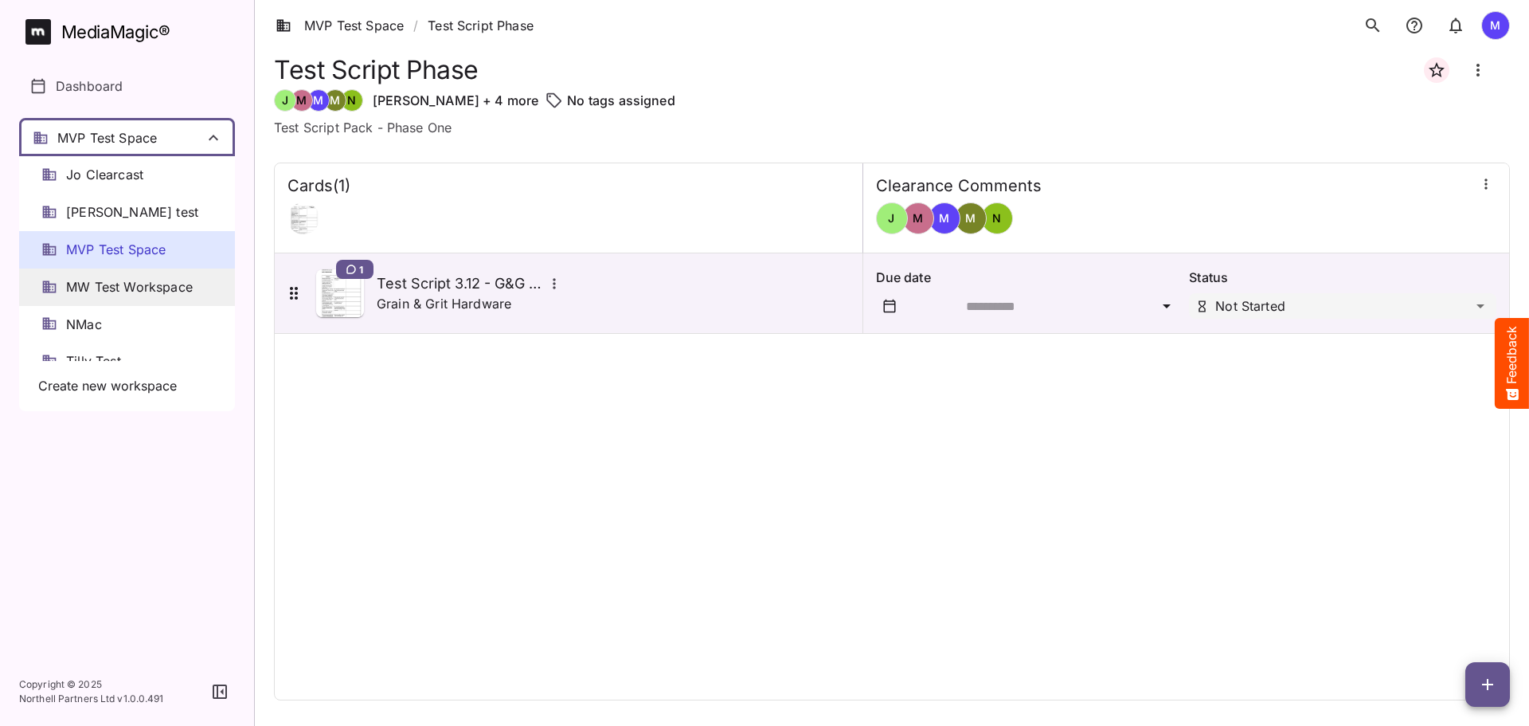
scroll to position [22, 0]
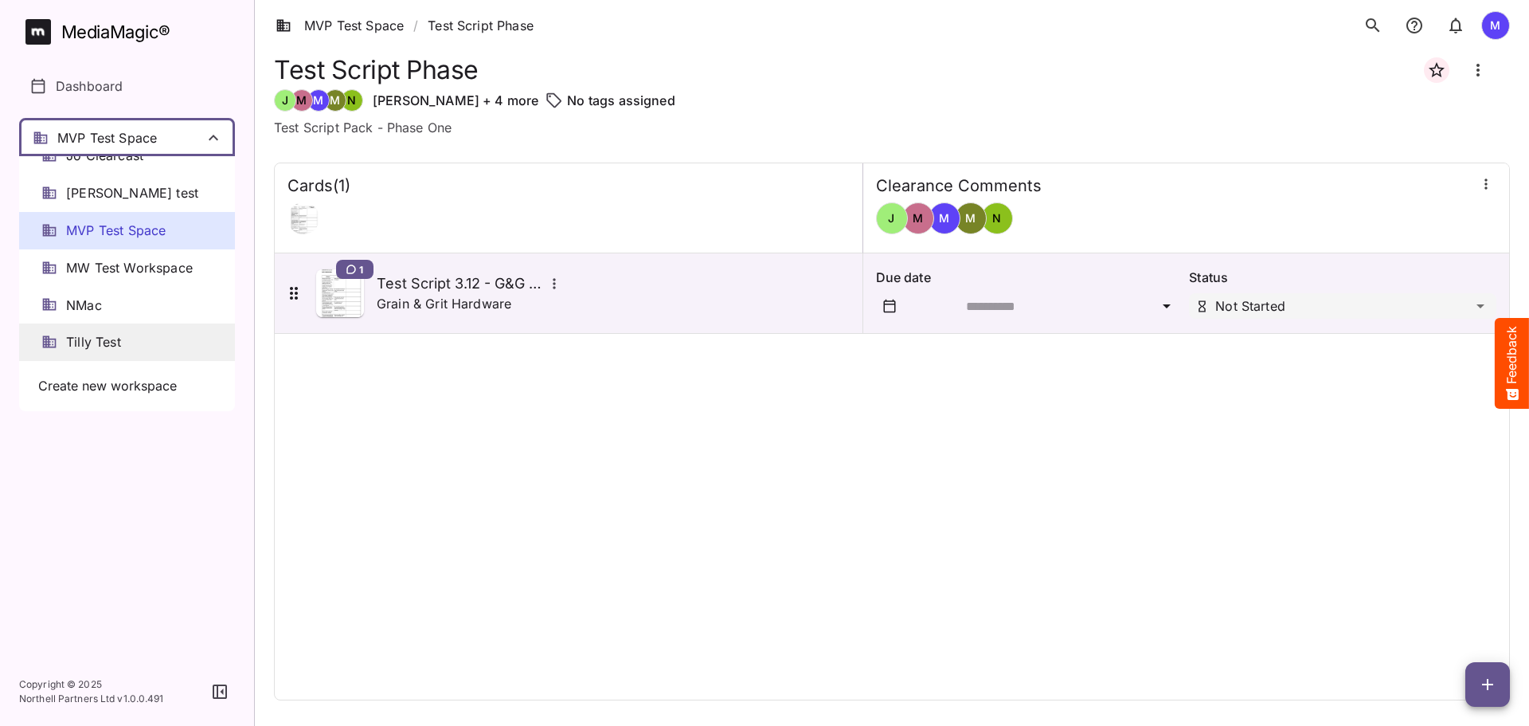
click at [151, 329] on div "Tilly Test" at bounding box center [127, 341] width 216 height 37
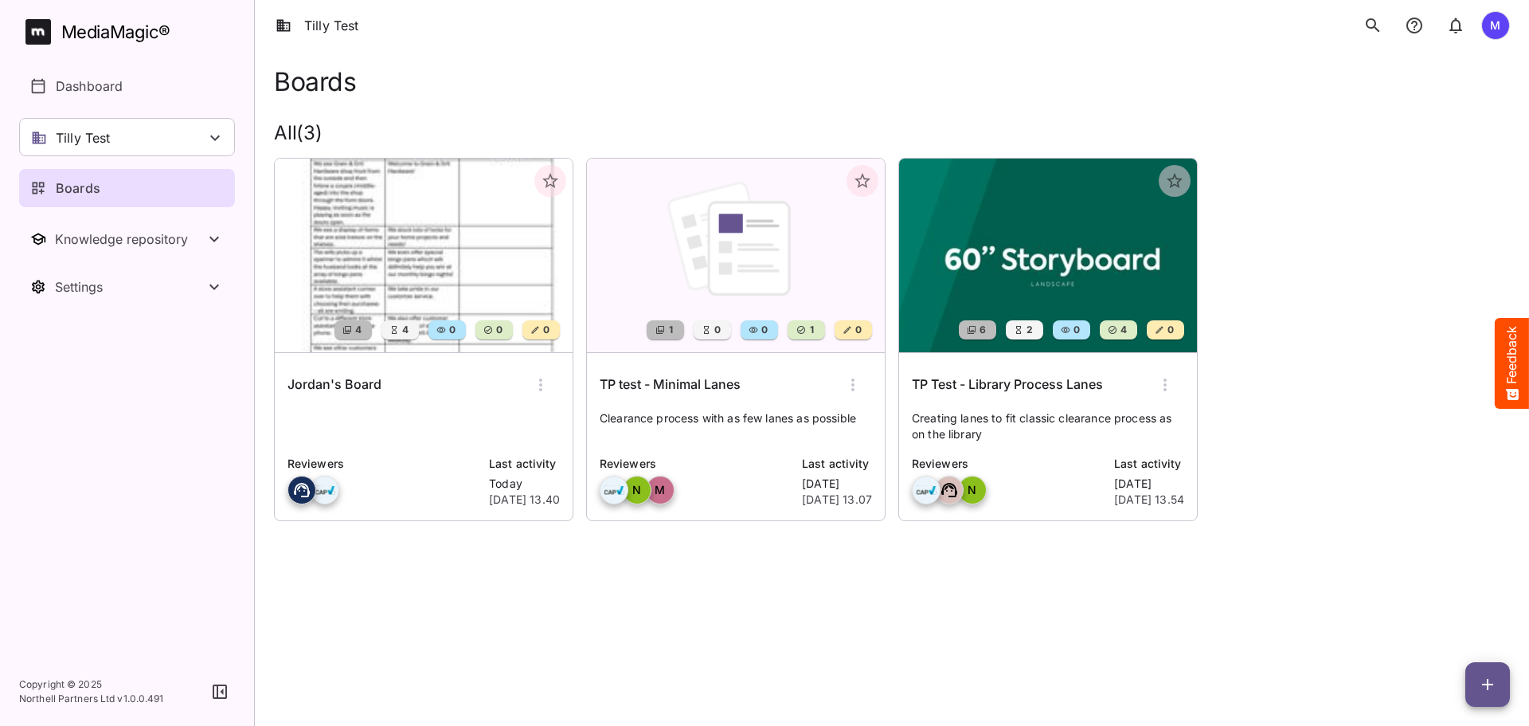
click at [1009, 415] on p "Creating lanes to fit classic clearance process as on the library" at bounding box center [1048, 426] width 272 height 32
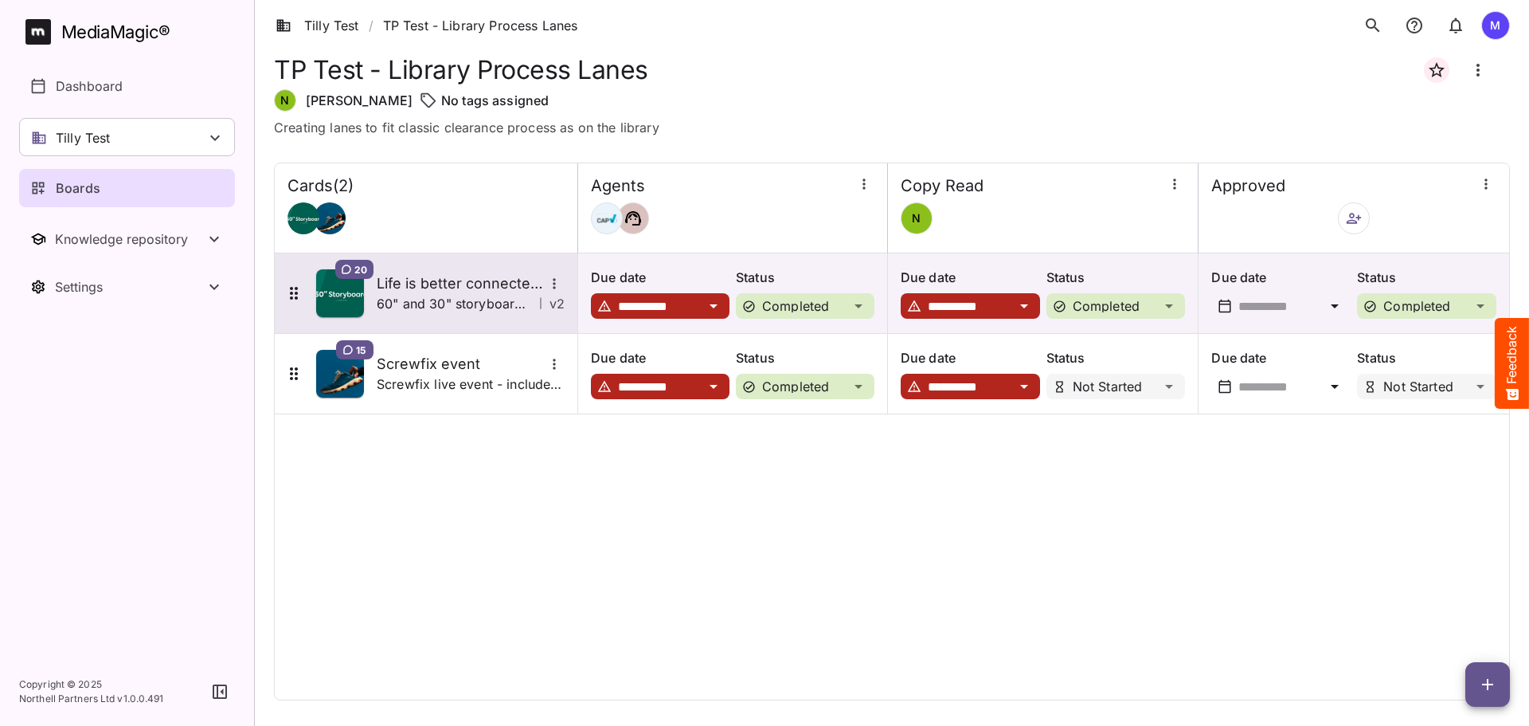
click at [486, 304] on p "60" and 30" storyboard (full and cutdown, respectively)" at bounding box center [455, 303] width 156 height 19
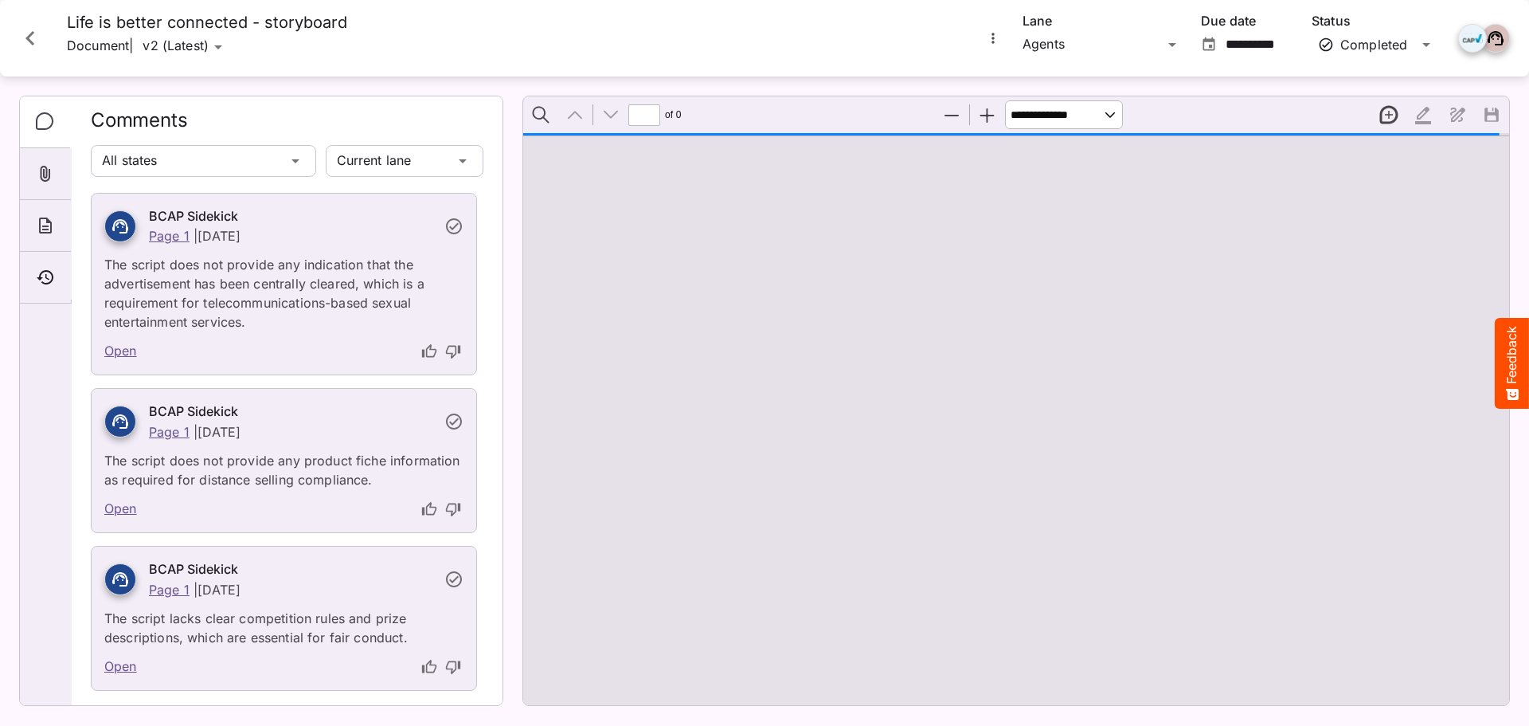
scroll to position [1469, 0]
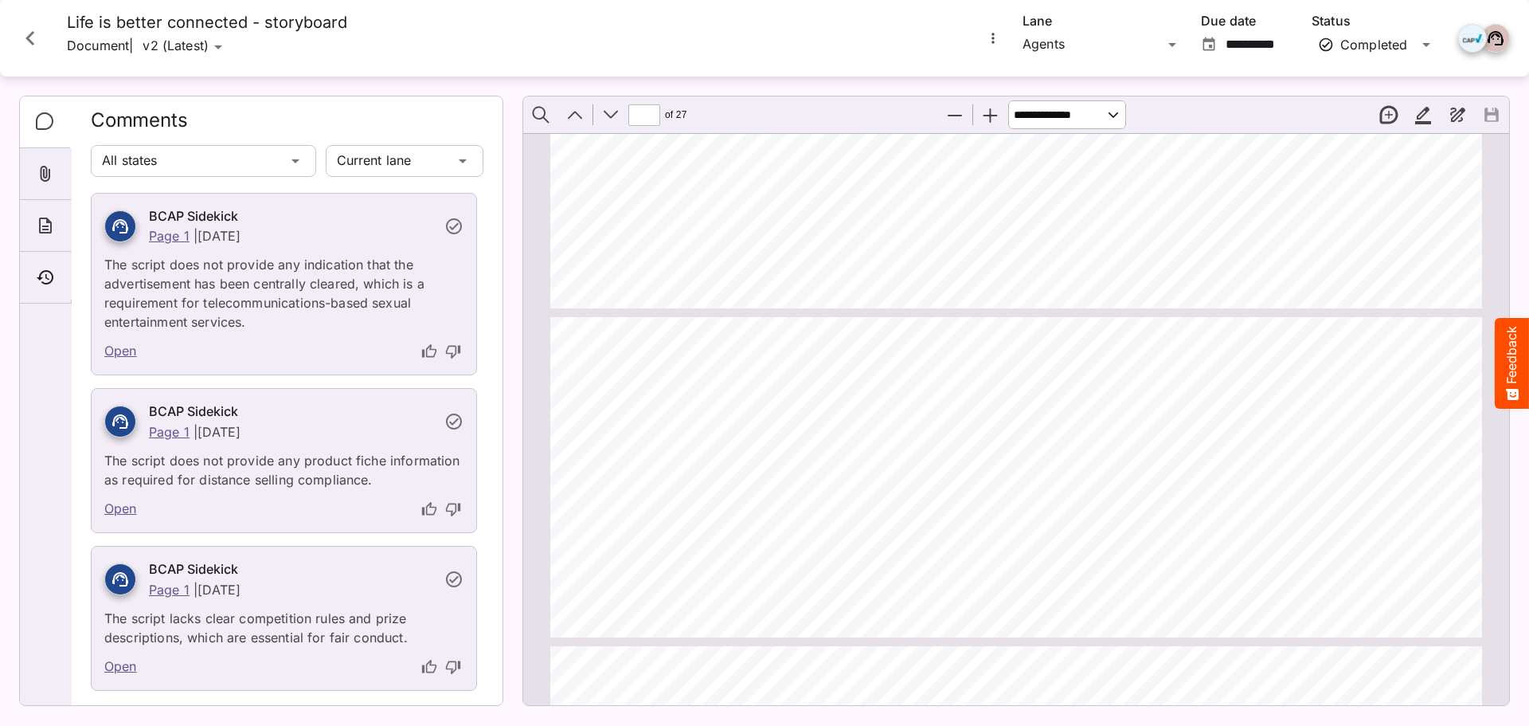
click at [326, 286] on p "The script does not provide any indication that the advertisement has been cent…" at bounding box center [283, 288] width 359 height 86
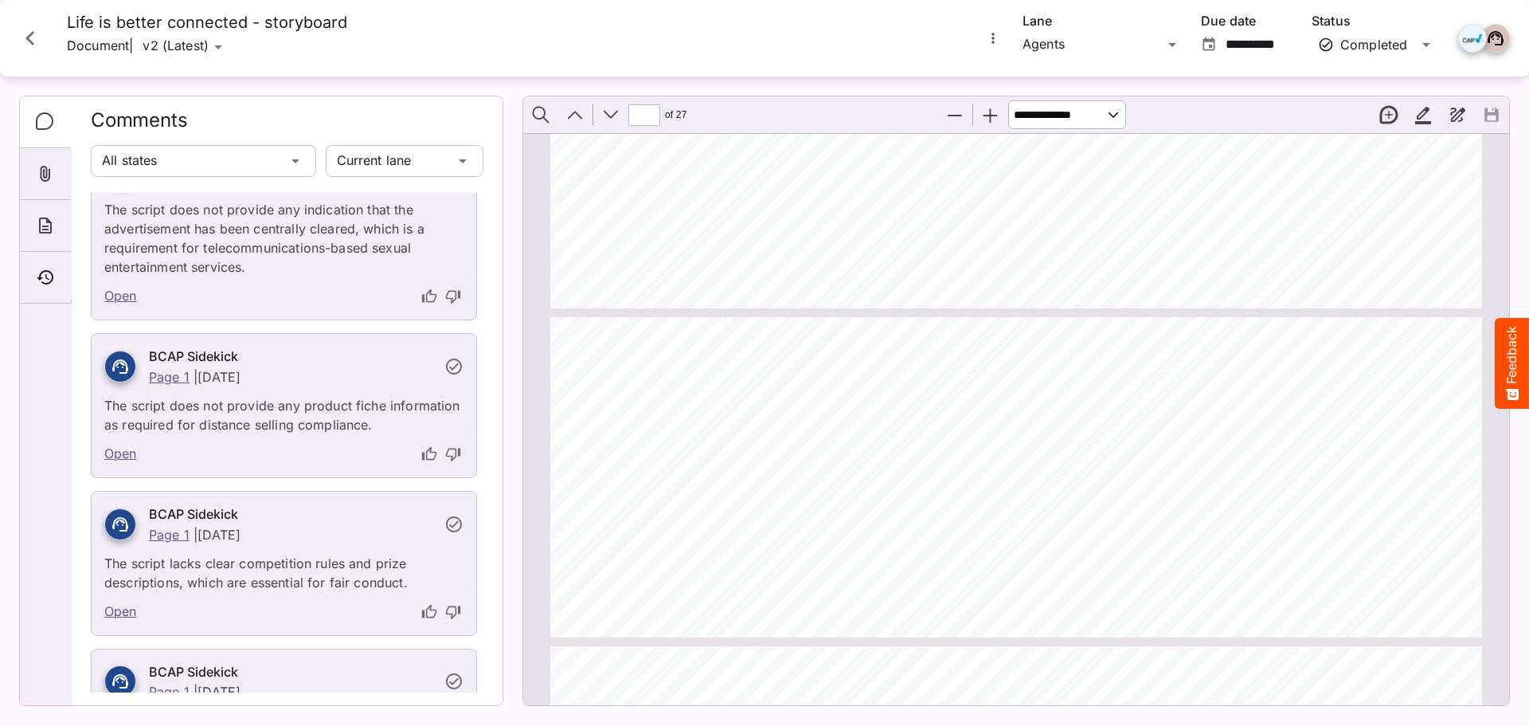
scroll to position [80, 0]
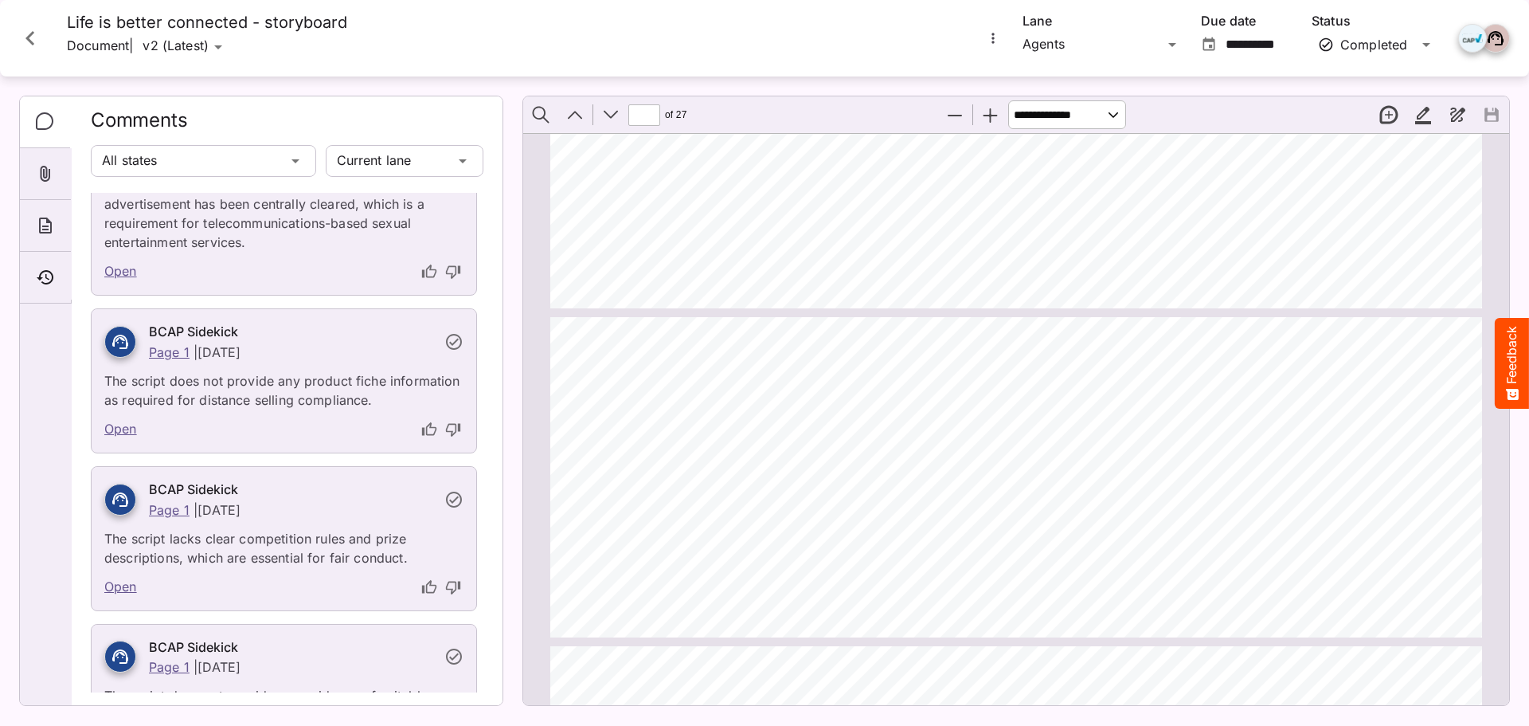
click at [422, 589] on icon "thumb-up" at bounding box center [429, 586] width 14 height 14
click at [422, 588] on icon "thumb-up" at bounding box center [429, 586] width 14 height 14
click at [448, 584] on icon "thumb-down" at bounding box center [453, 588] width 14 height 14
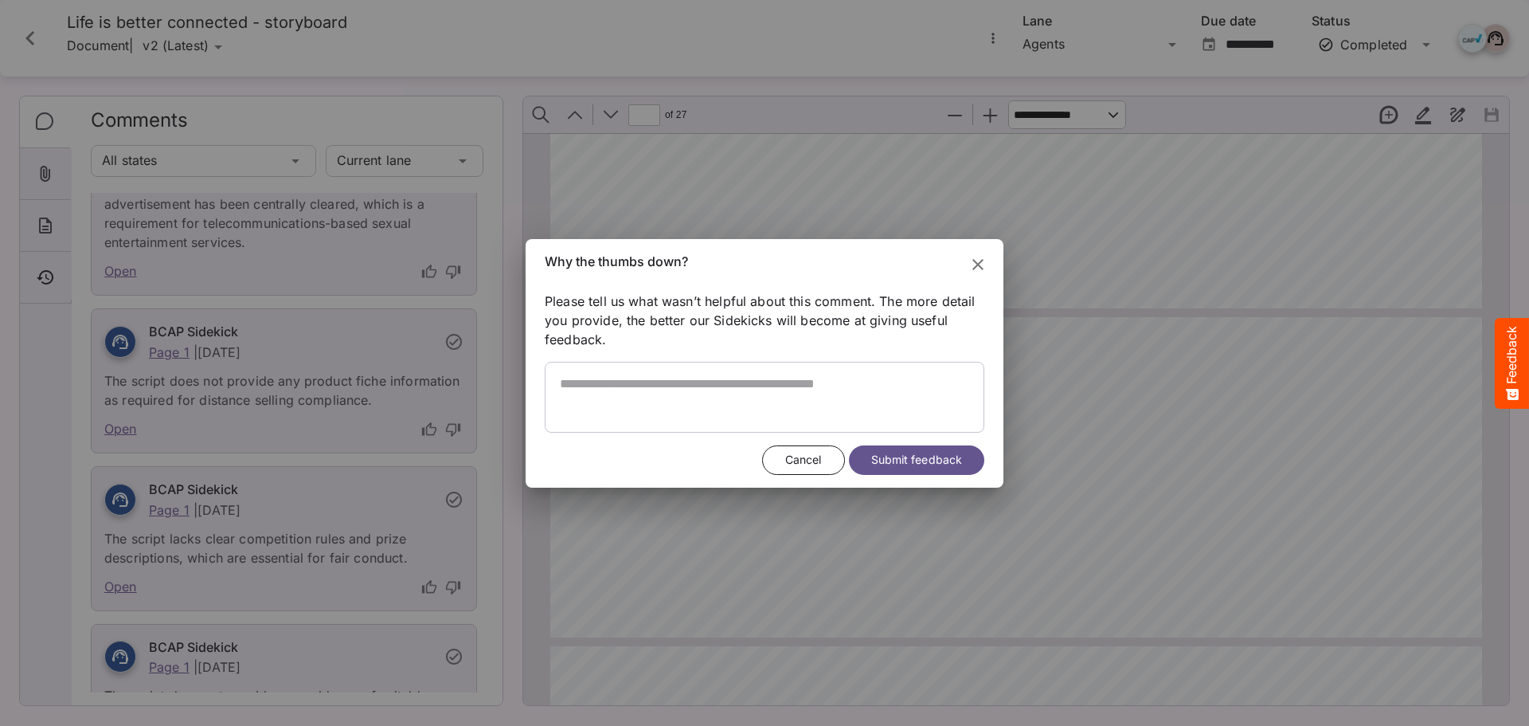
click at [982, 274] on button "Close" at bounding box center [978, 264] width 38 height 38
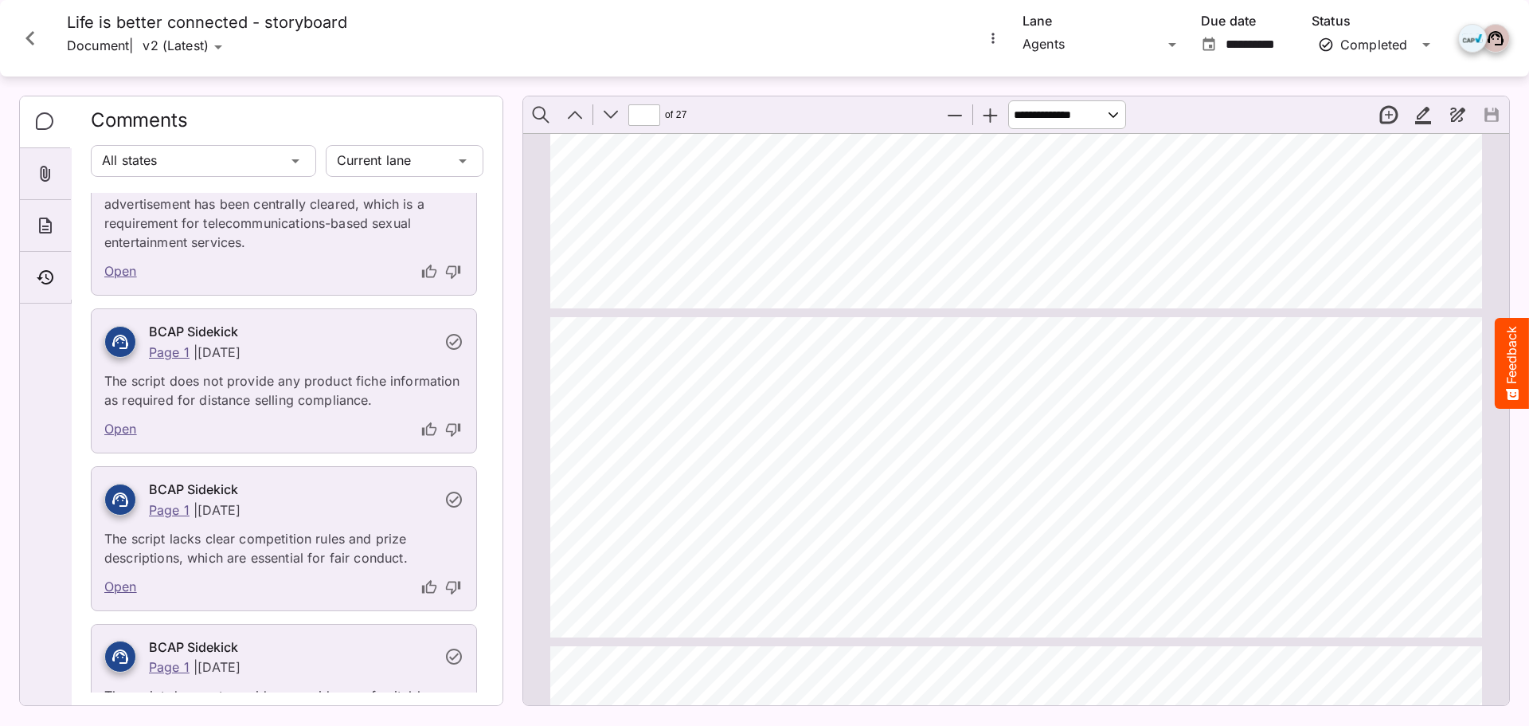
click at [448, 592] on icon "thumb-down" at bounding box center [453, 587] width 16 height 16
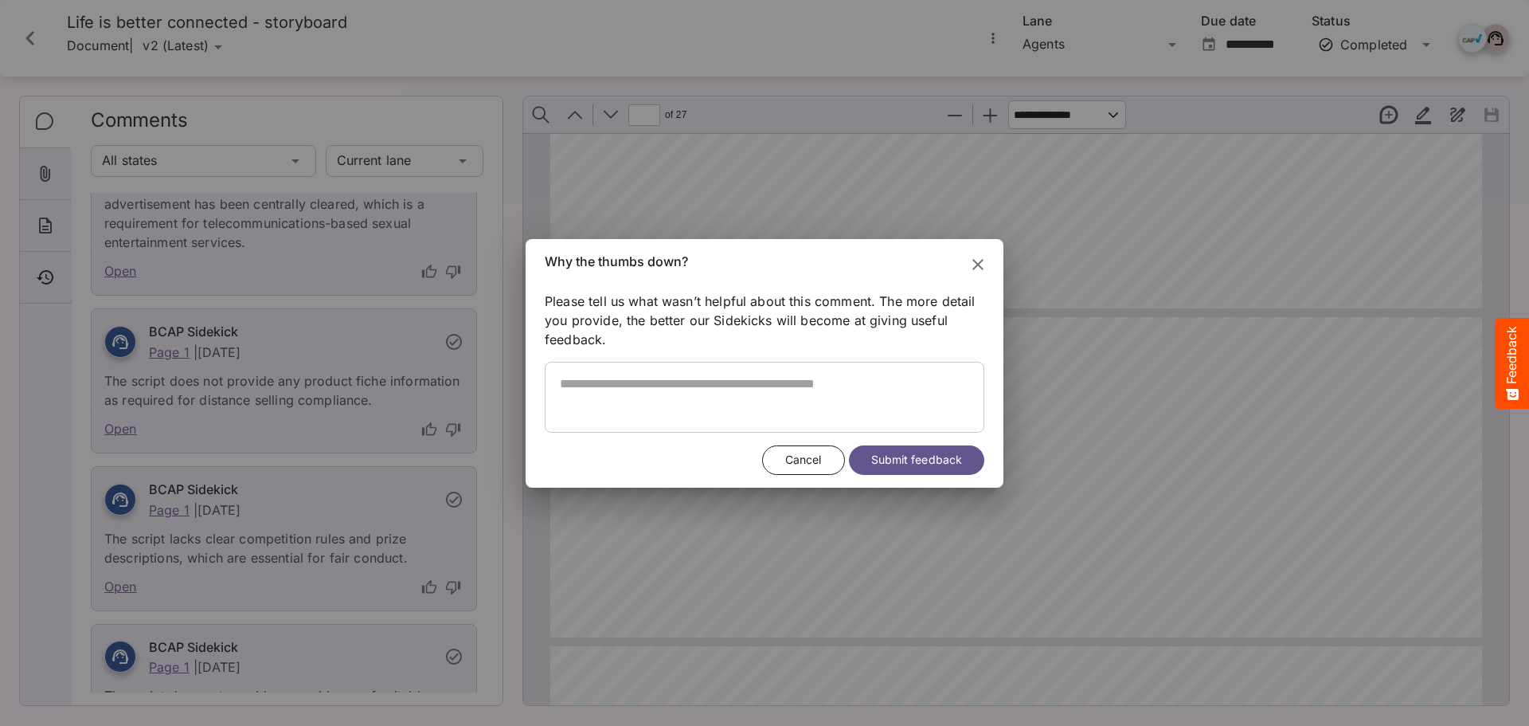
click at [977, 271] on icon "Close" at bounding box center [978, 264] width 19 height 19
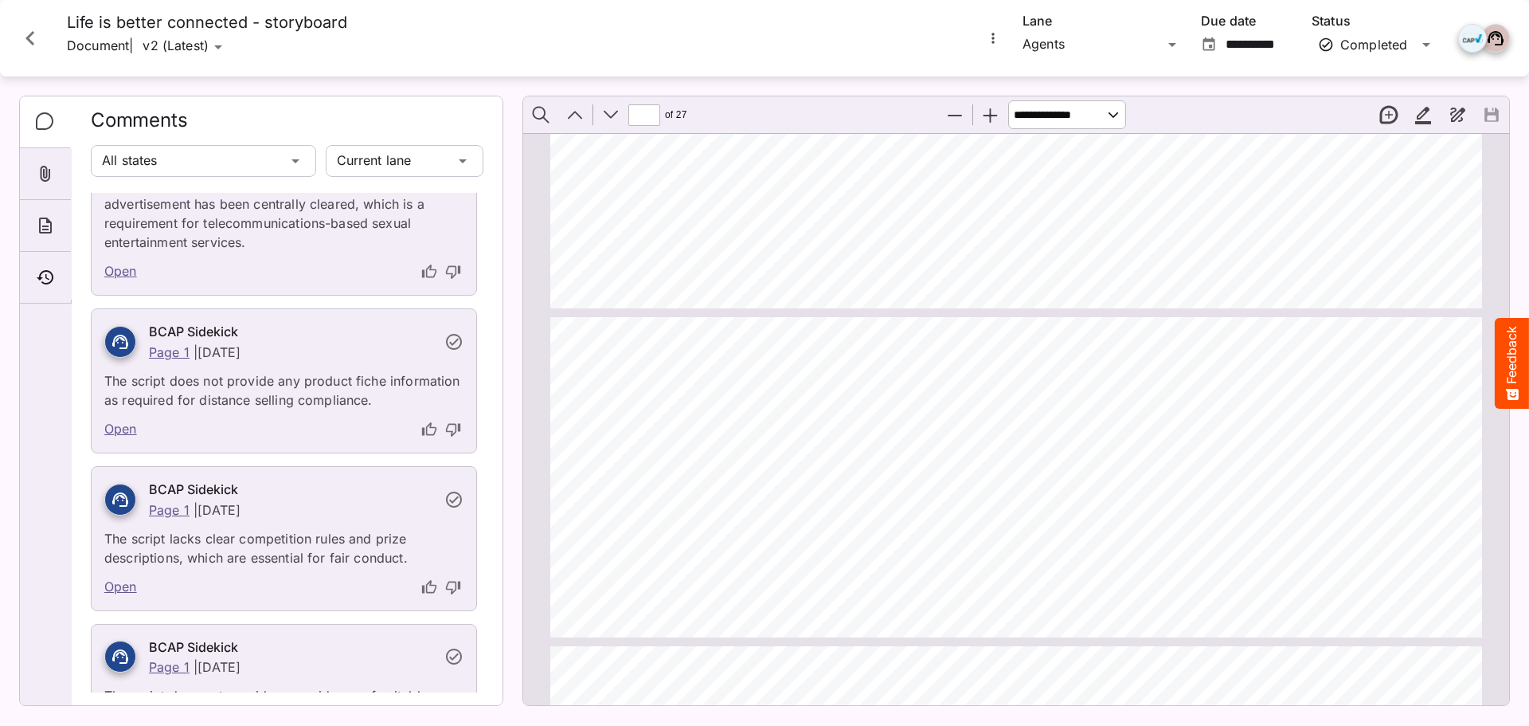
type input "*"
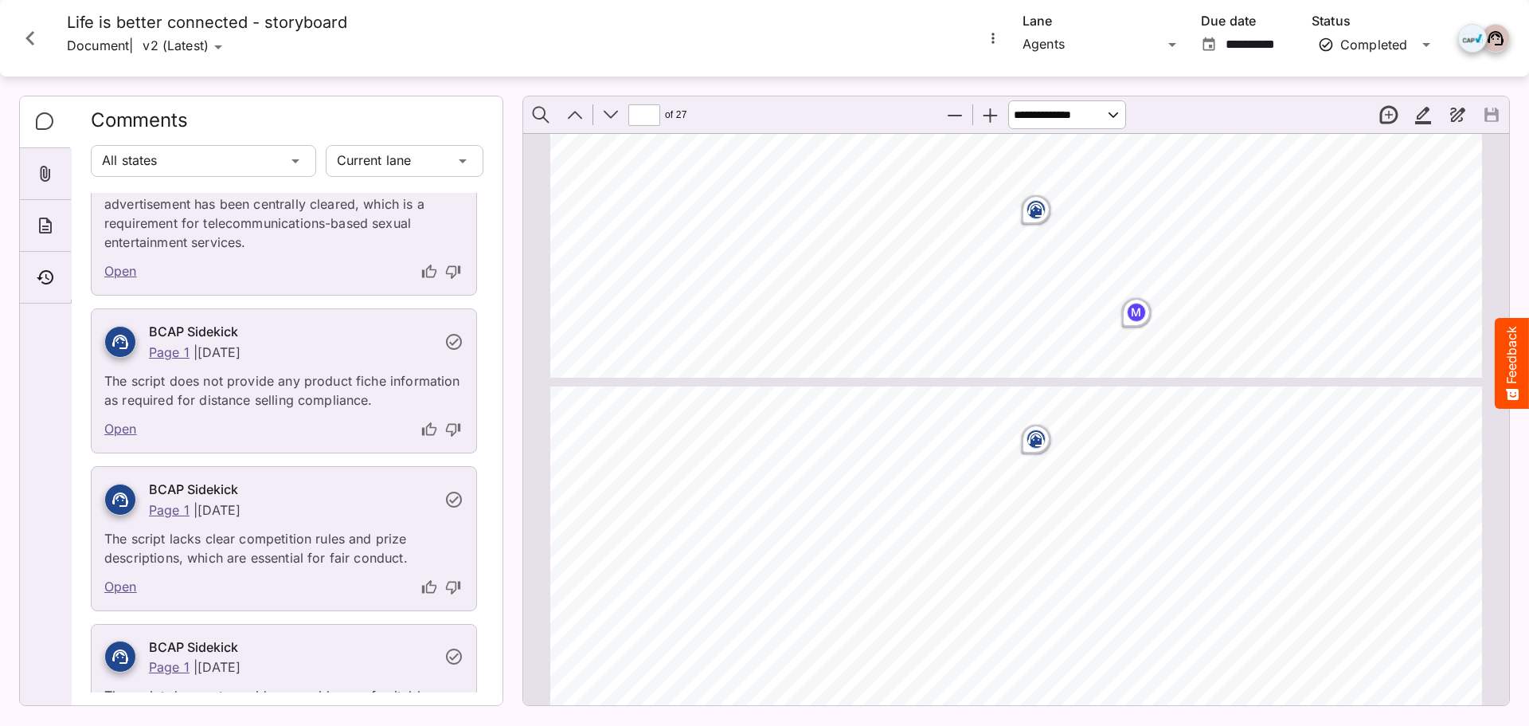
click at [1384, 119] on button "New thread" at bounding box center [1388, 114] width 33 height 33
click at [906, 202] on span "Helping hand" at bounding box center [908, 205] width 50 height 8
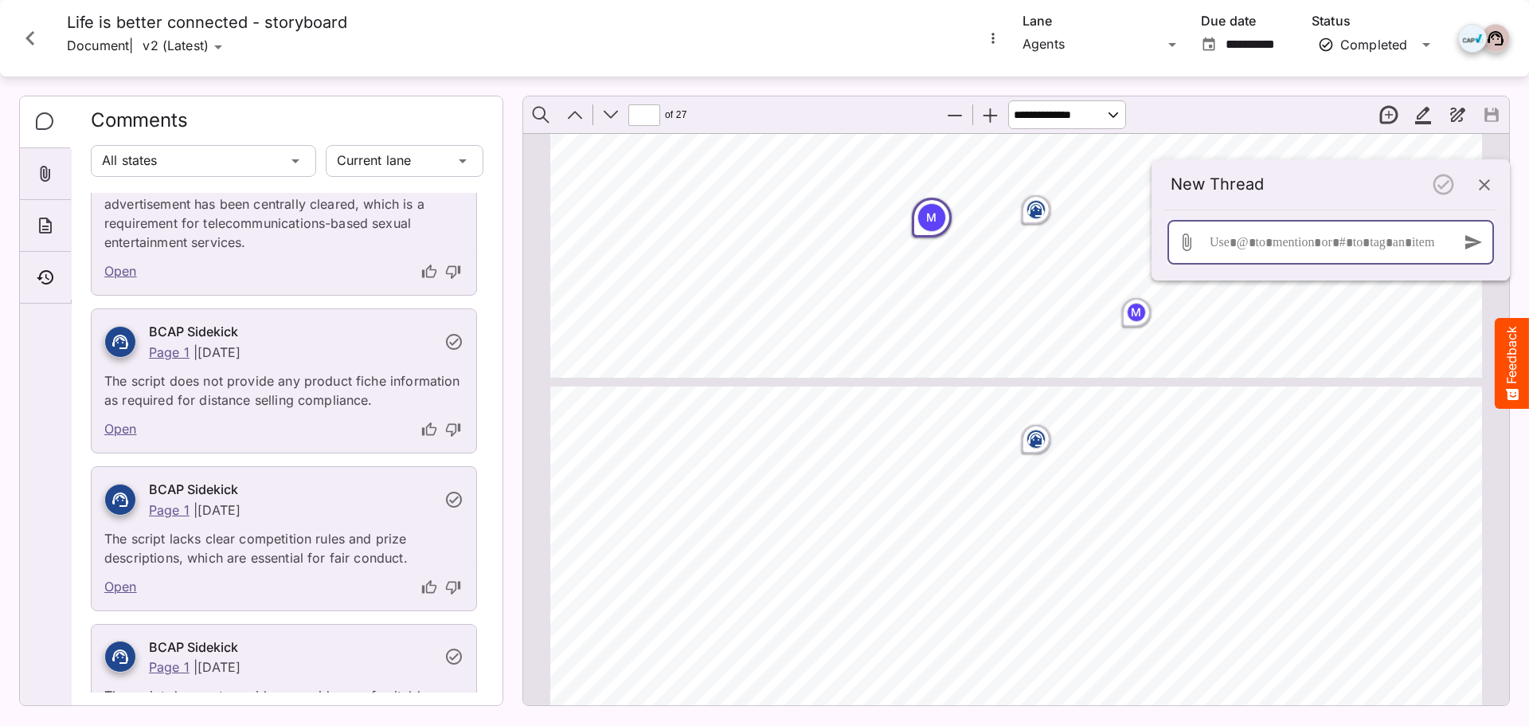
click at [1255, 253] on div at bounding box center [1327, 242] width 242 height 45
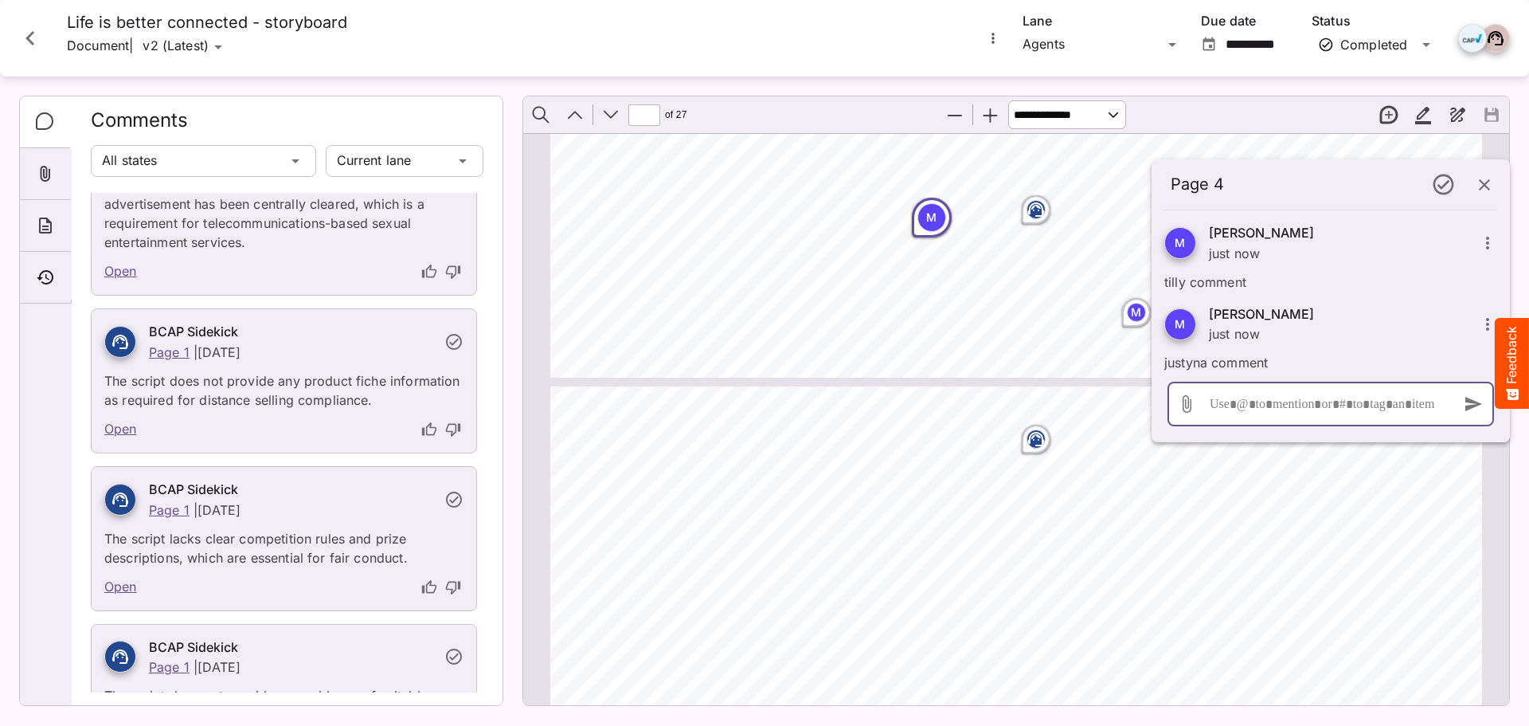
click at [1439, 187] on icon "button" at bounding box center [1443, 184] width 21 height 21
click at [972, 343] on div "7 Clearcast | Brand Guidelines 6 6 Clearcast | Brand Guidelines What we do And …" at bounding box center [1023, 224] width 946 height 335
click at [776, 588] on div "9 Clearcast | Brand Guidelines Clearcast | Brand Guidelines 8 Fast-track | Trai…" at bounding box center [1023, 553] width 946 height 335
click at [217, 42] on div "Page 4 M Matilda Parry just now tilly comment M Matilda Parry just now justyna …" at bounding box center [764, 359] width 1529 height 718
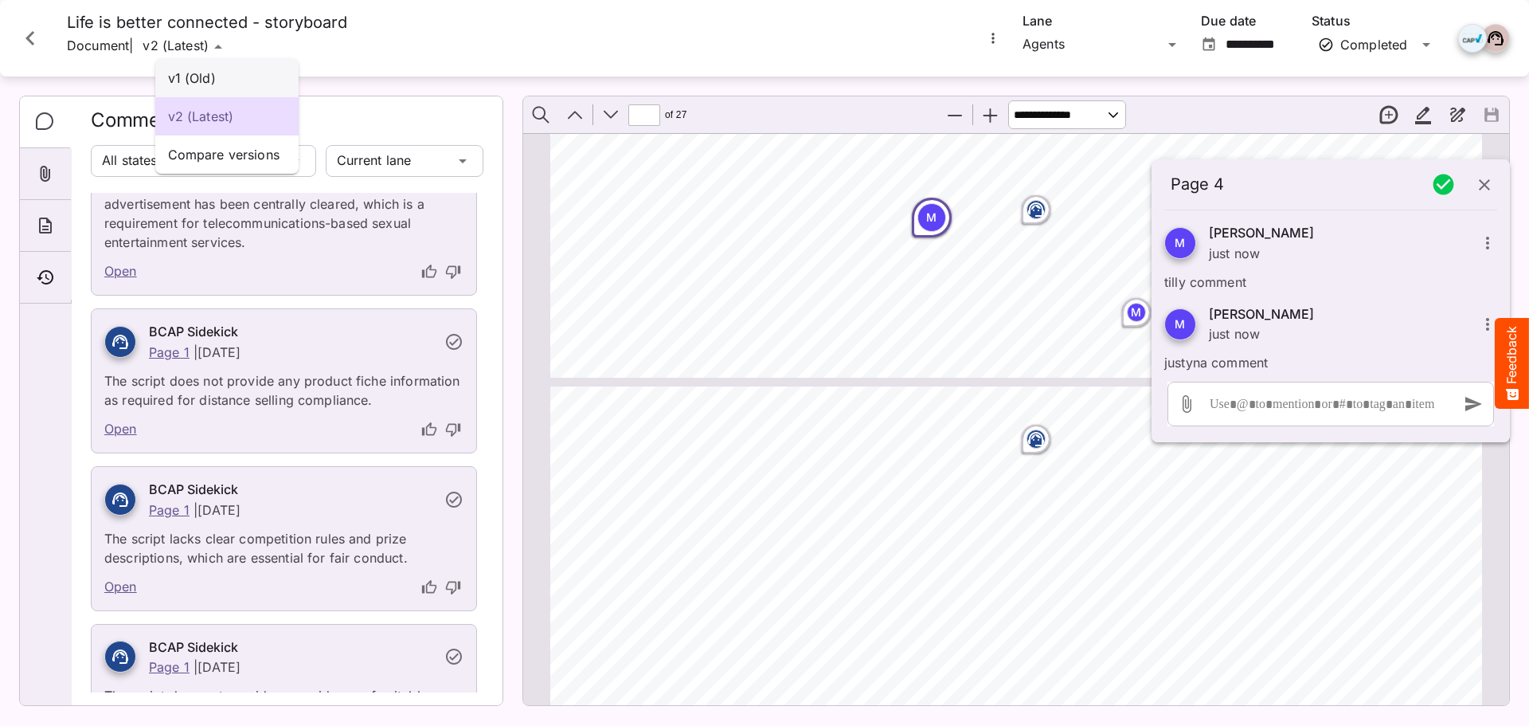
click at [238, 82] on p "v1 (Old)" at bounding box center [227, 78] width 118 height 19
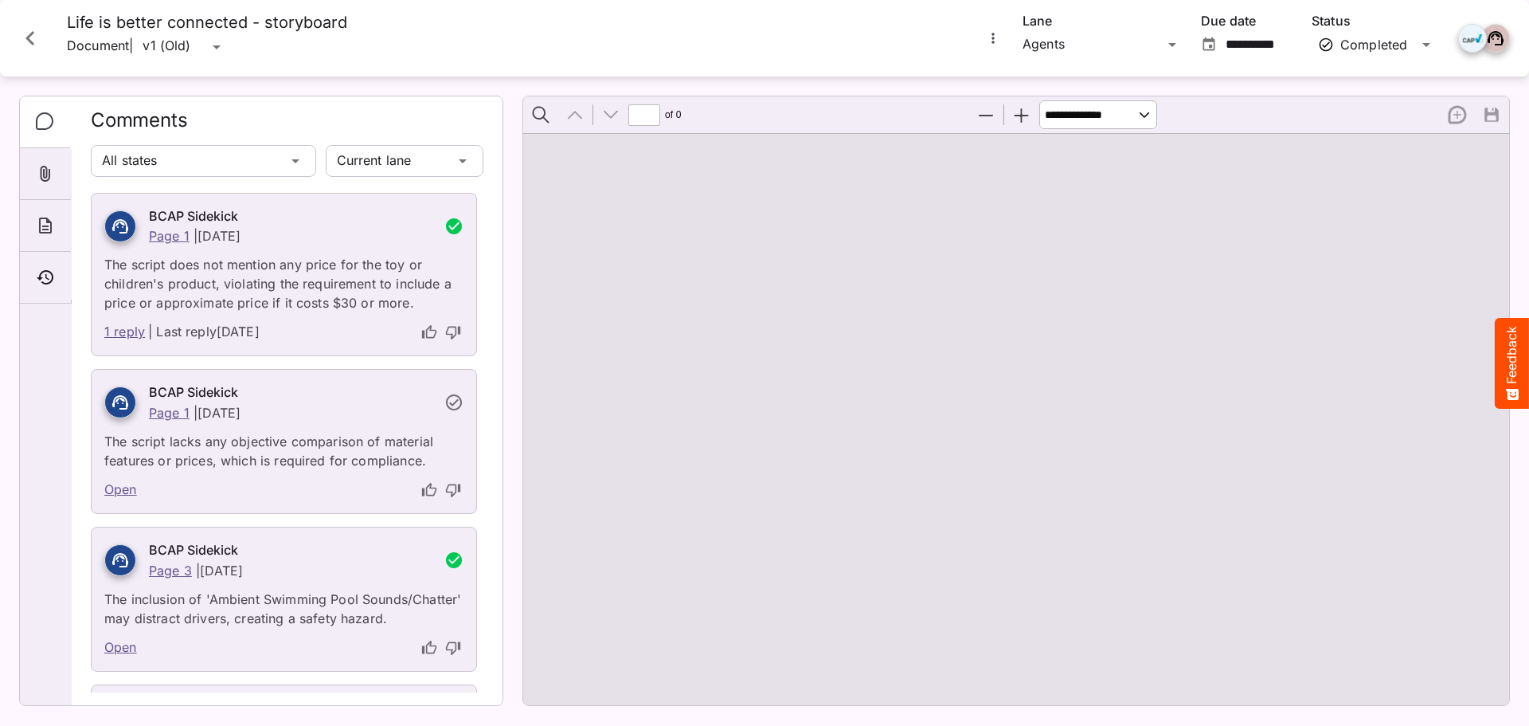
scroll to position [2640, 0]
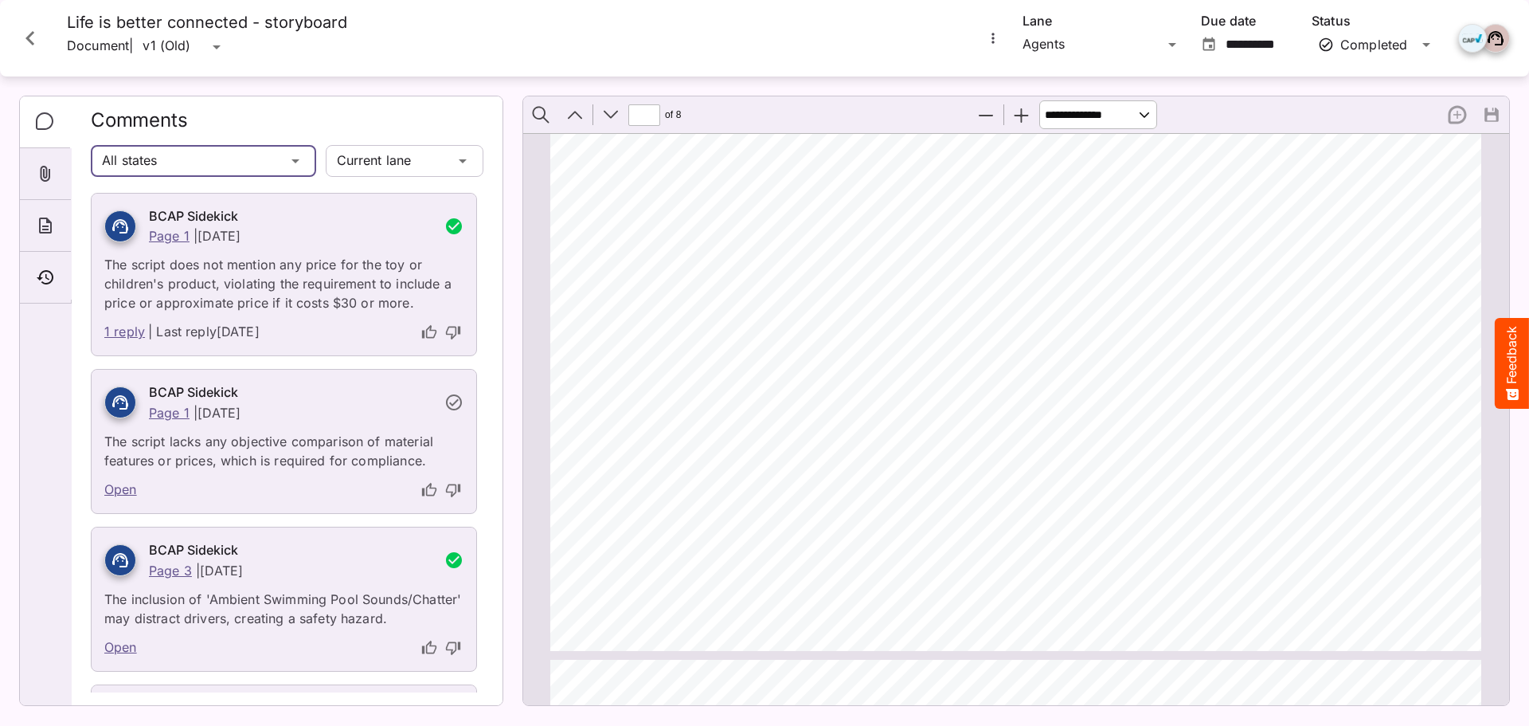
click at [232, 159] on div "Tilly Test / TP Test - Library Process Lanes M MediaMagic ® Dashboard Tilly Tes…" at bounding box center [764, 359] width 1529 height 718
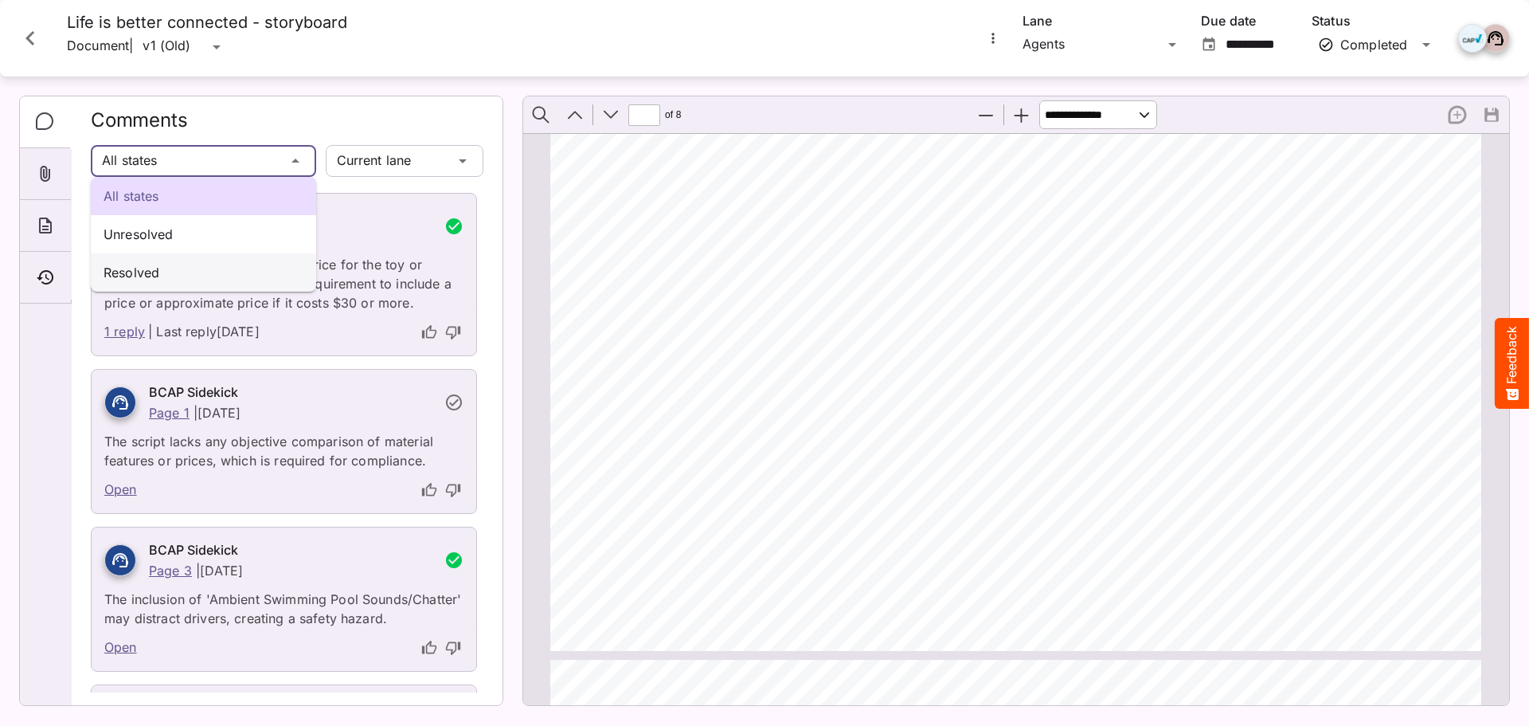
click at [239, 260] on div "Resolved" at bounding box center [203, 272] width 225 height 38
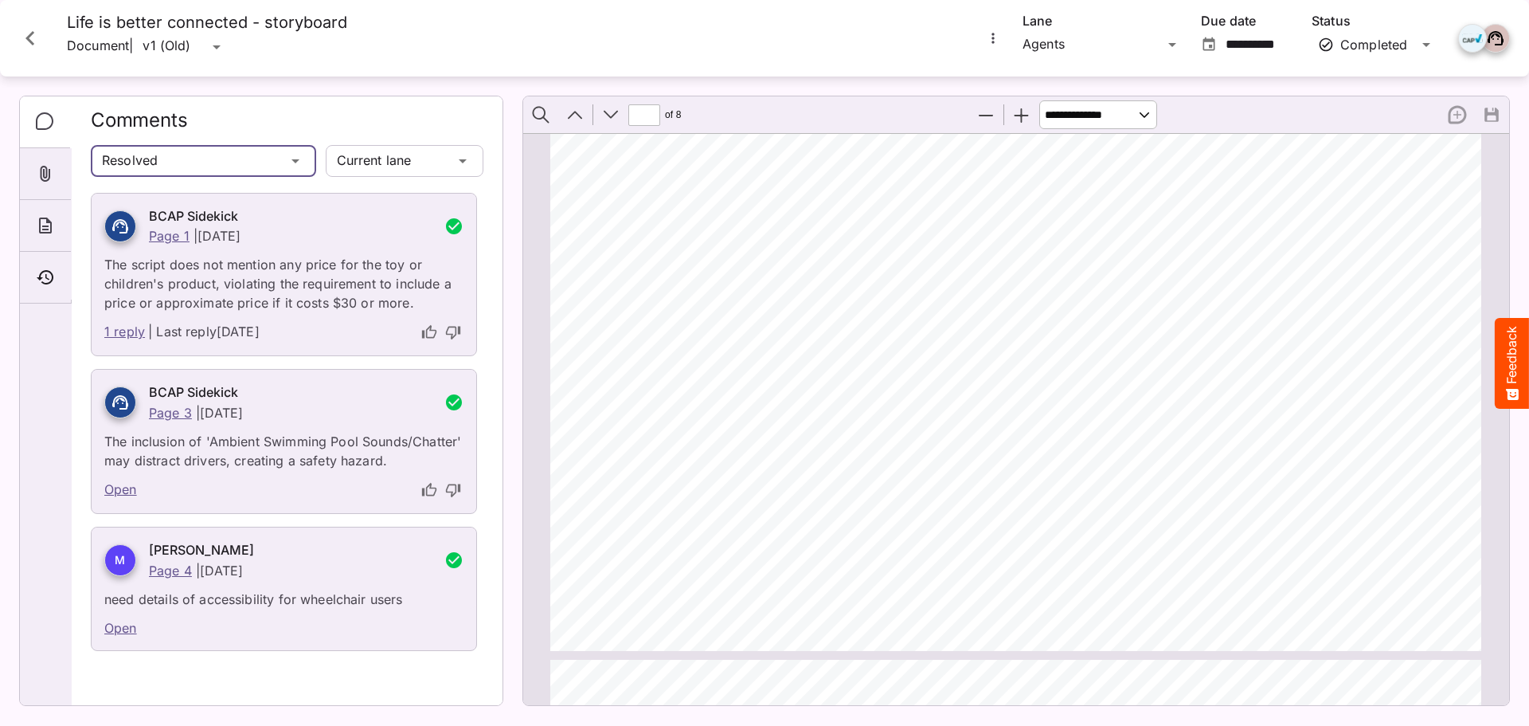
click at [248, 158] on div "Tilly Test / TP Test - Library Process Lanes M MediaMagic ® Dashboard Tilly Tes…" at bounding box center [764, 359] width 1529 height 718
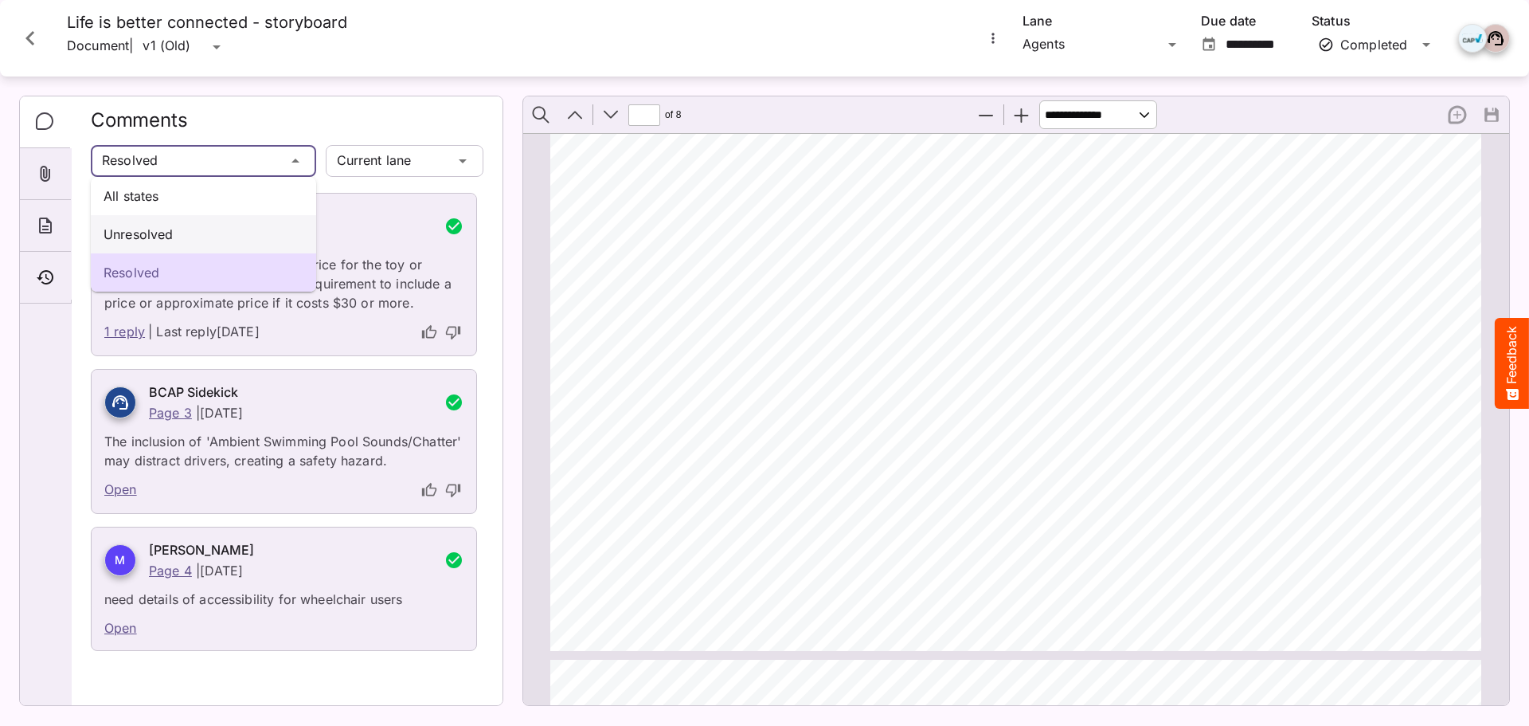
click at [223, 229] on p "Unresolved" at bounding box center [204, 234] width 200 height 19
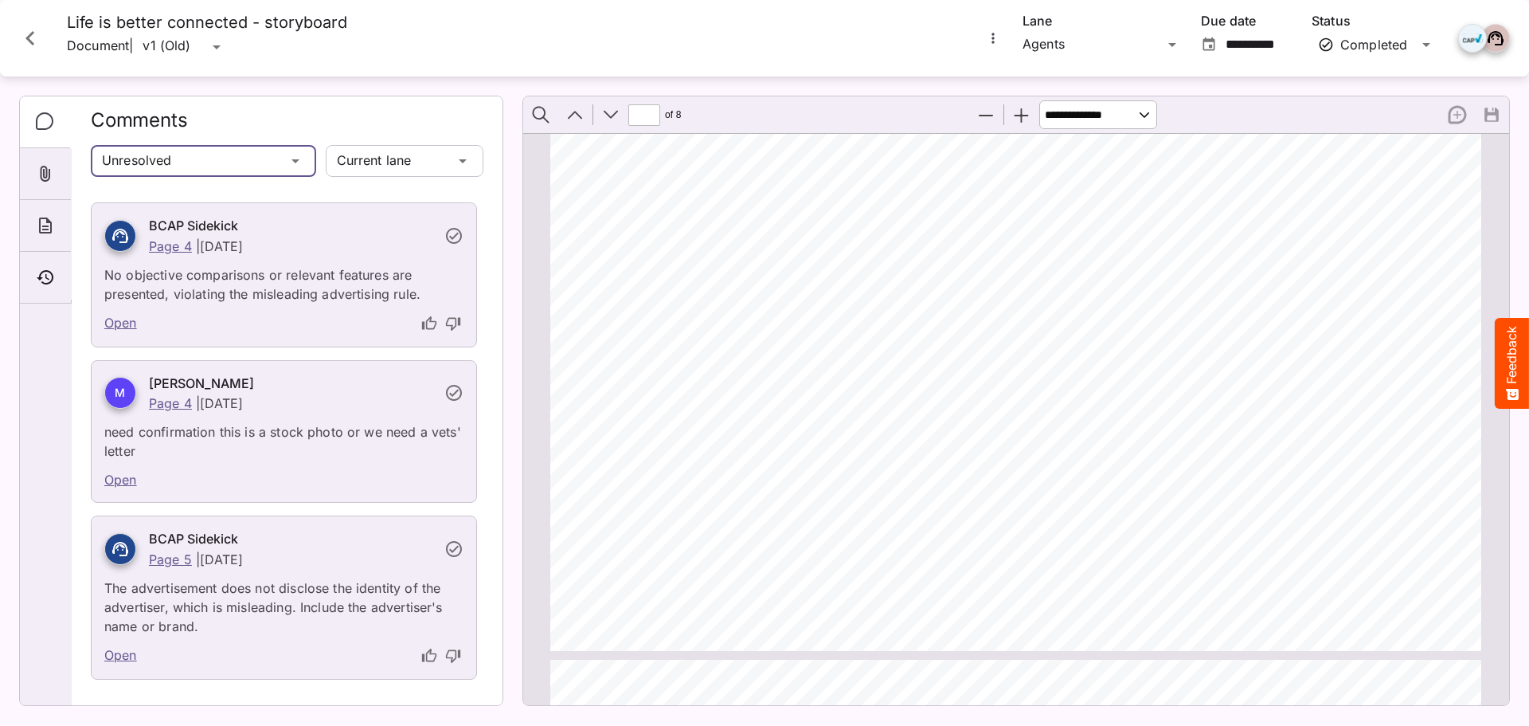
scroll to position [0, 0]
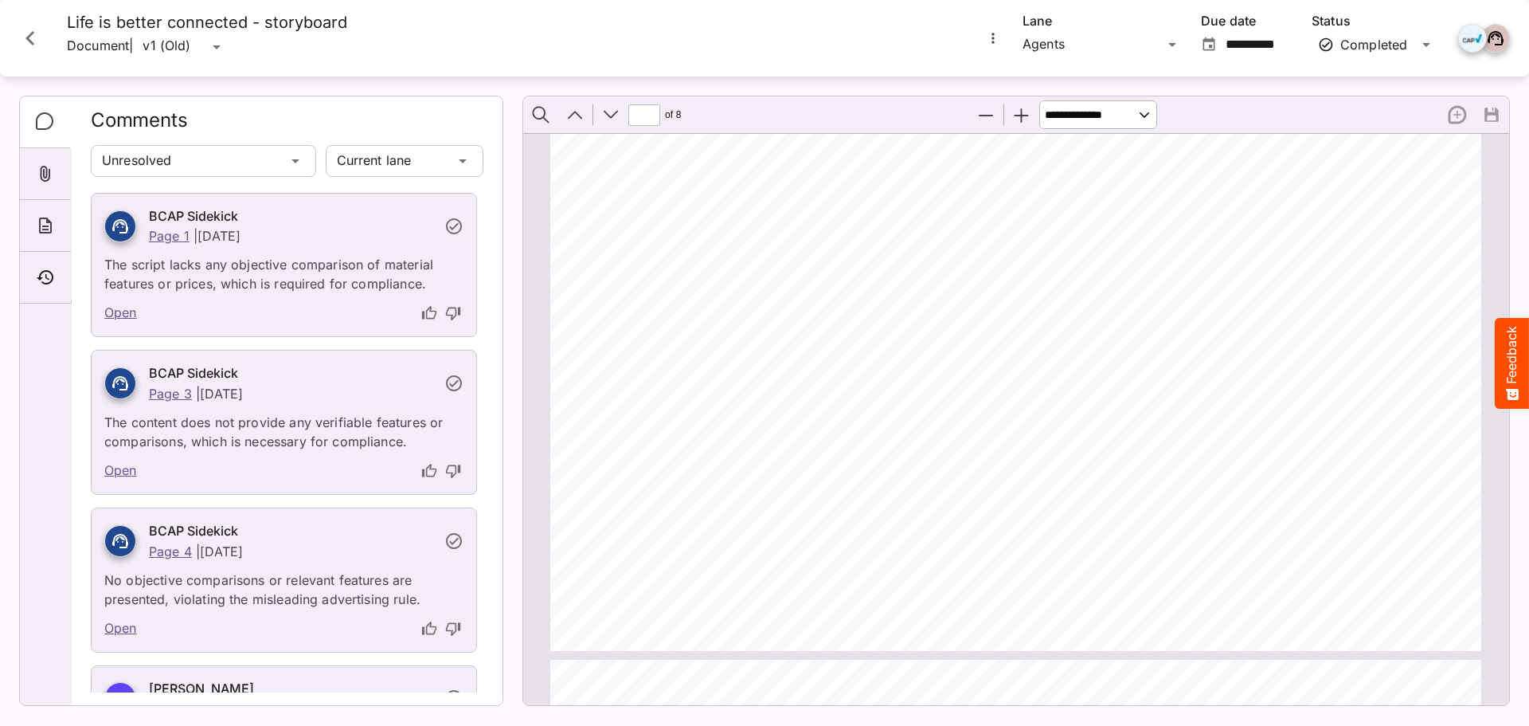
click at [1466, 126] on div "New thread" at bounding box center [1457, 114] width 33 height 33
click at [1460, 115] on div "New thread" at bounding box center [1457, 114] width 33 height 33
click at [1050, 336] on div "30” Storyboard L A N D S C A P E" at bounding box center [1022, 399] width 945 height 532
click at [215, 45] on div "v1 (Old) v2 (Latest) Compare versions Tilly Test / TP Test - Library Process La…" at bounding box center [764, 359] width 1529 height 718
click at [207, 116] on p "v2 (Latest)" at bounding box center [227, 116] width 118 height 19
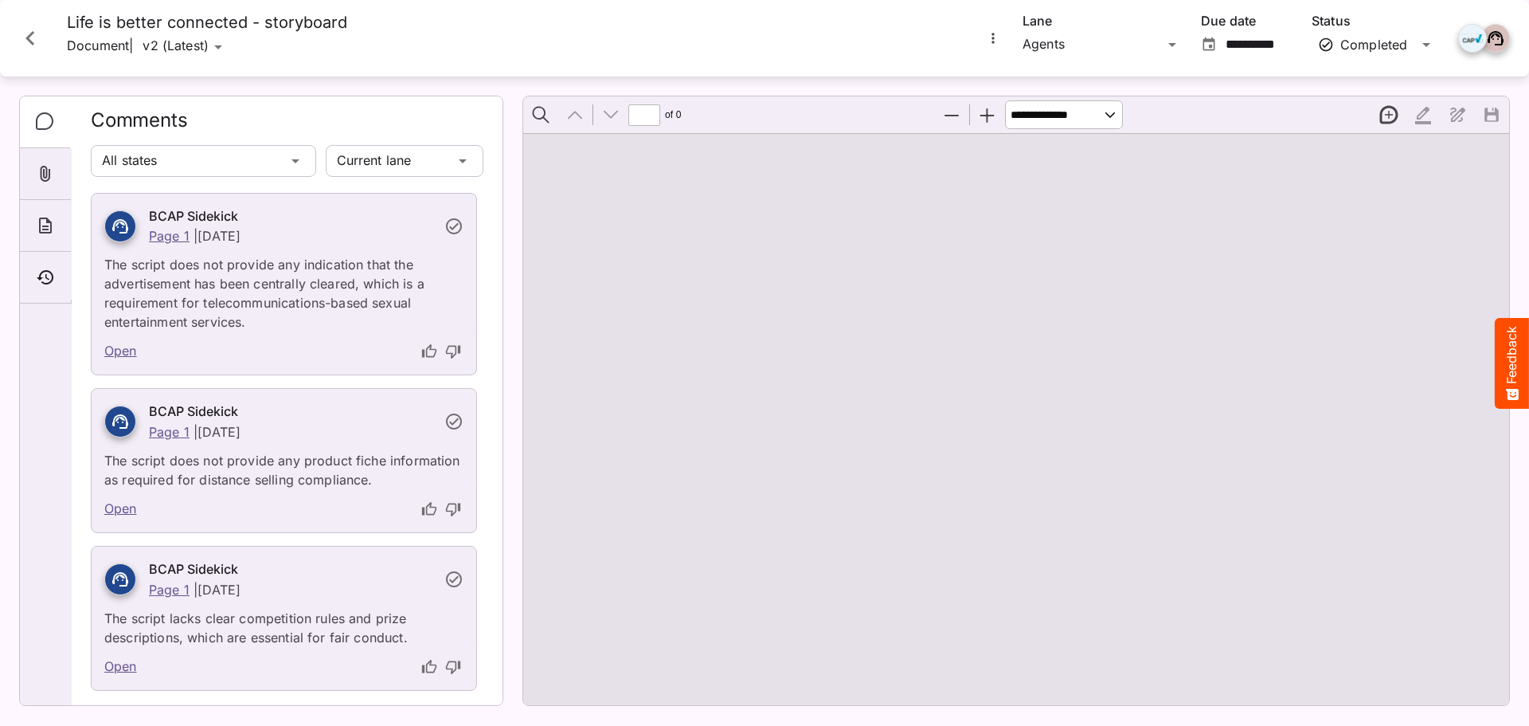
type input "*"
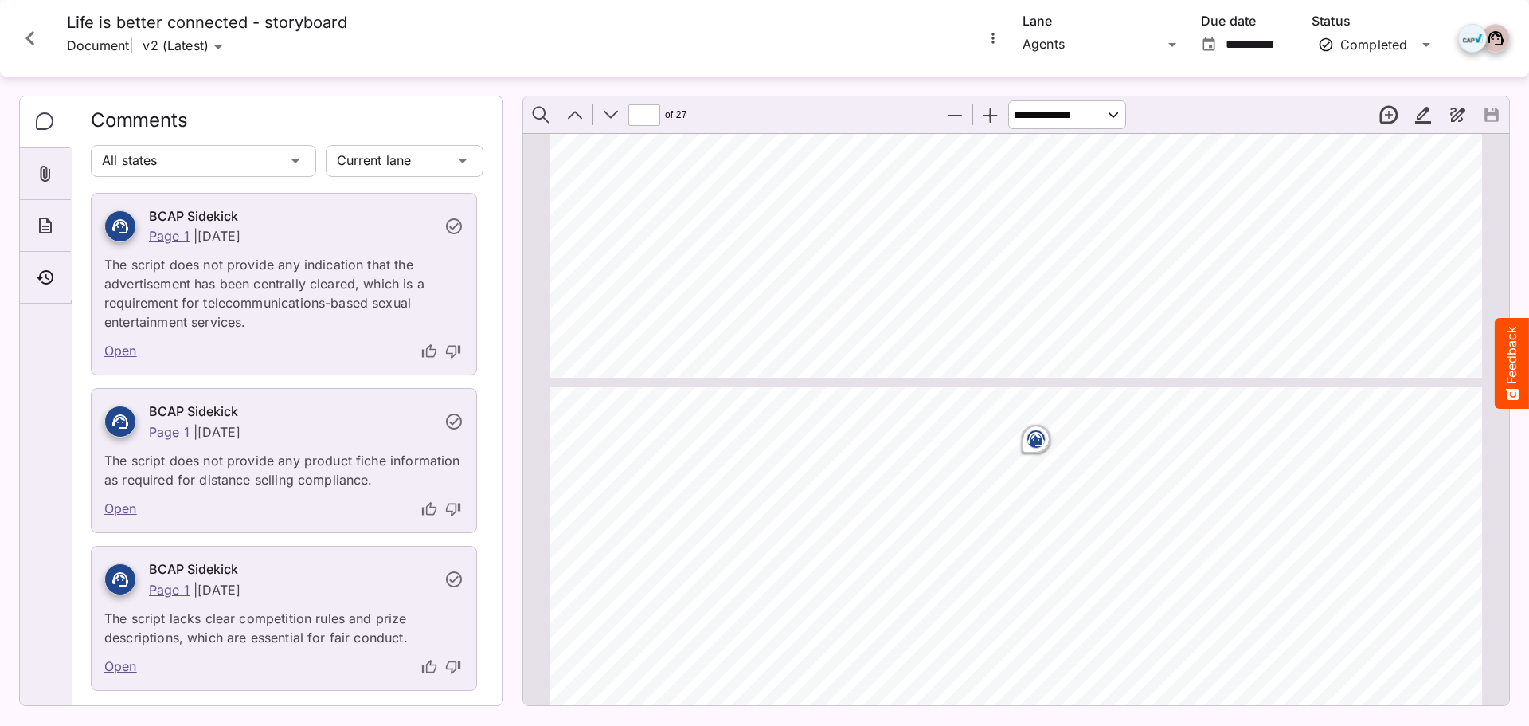
click at [1384, 117] on button "New thread" at bounding box center [1388, 114] width 33 height 33
click at [731, 437] on div "9 Clearcast | Brand Guidelines Clearcast | Brand Guidelines 8 Fast-track | Trai…" at bounding box center [1023, 553] width 946 height 335
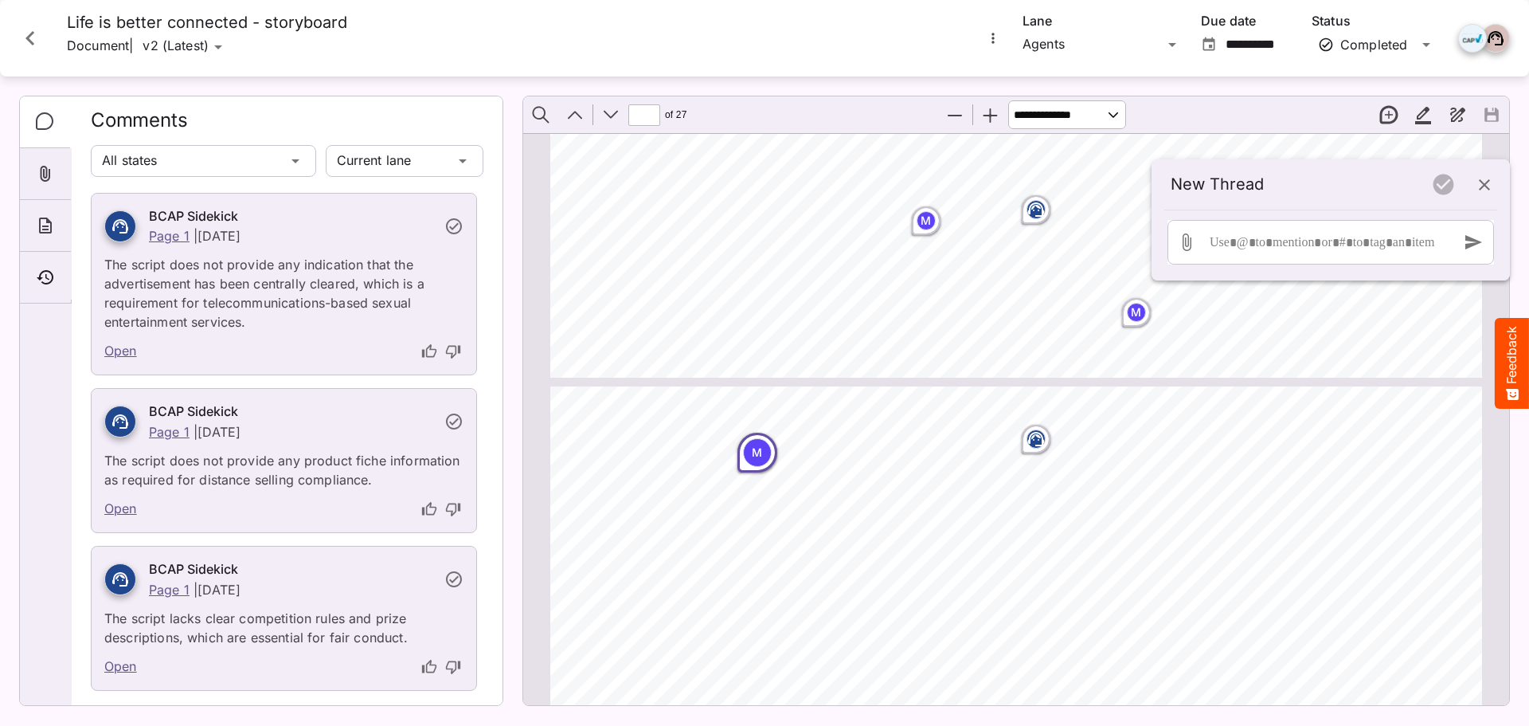
click at [1479, 194] on icon "button" at bounding box center [1484, 184] width 19 height 19
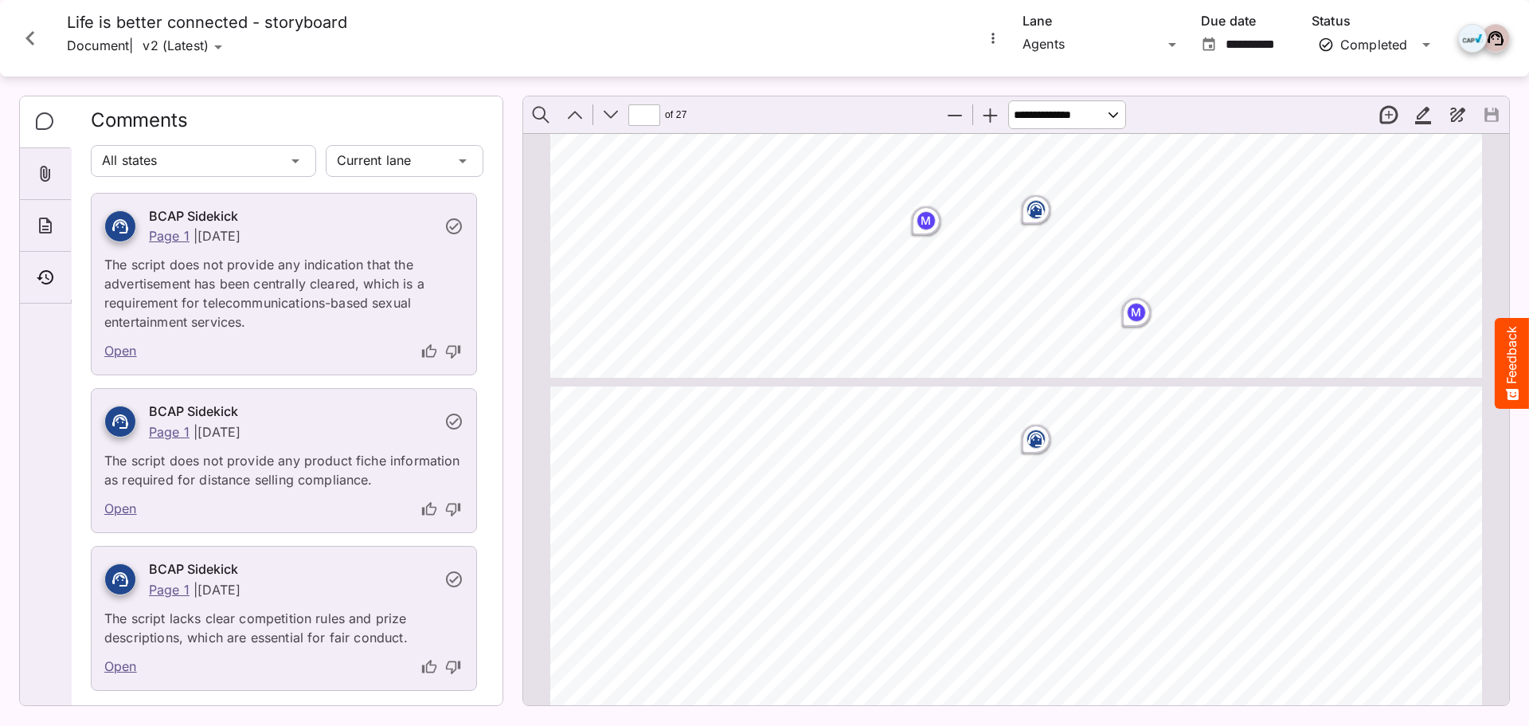
click at [6, 37] on button "Close card" at bounding box center [30, 38] width 48 height 48
